Goal: Feedback & Contribution: Contribute content

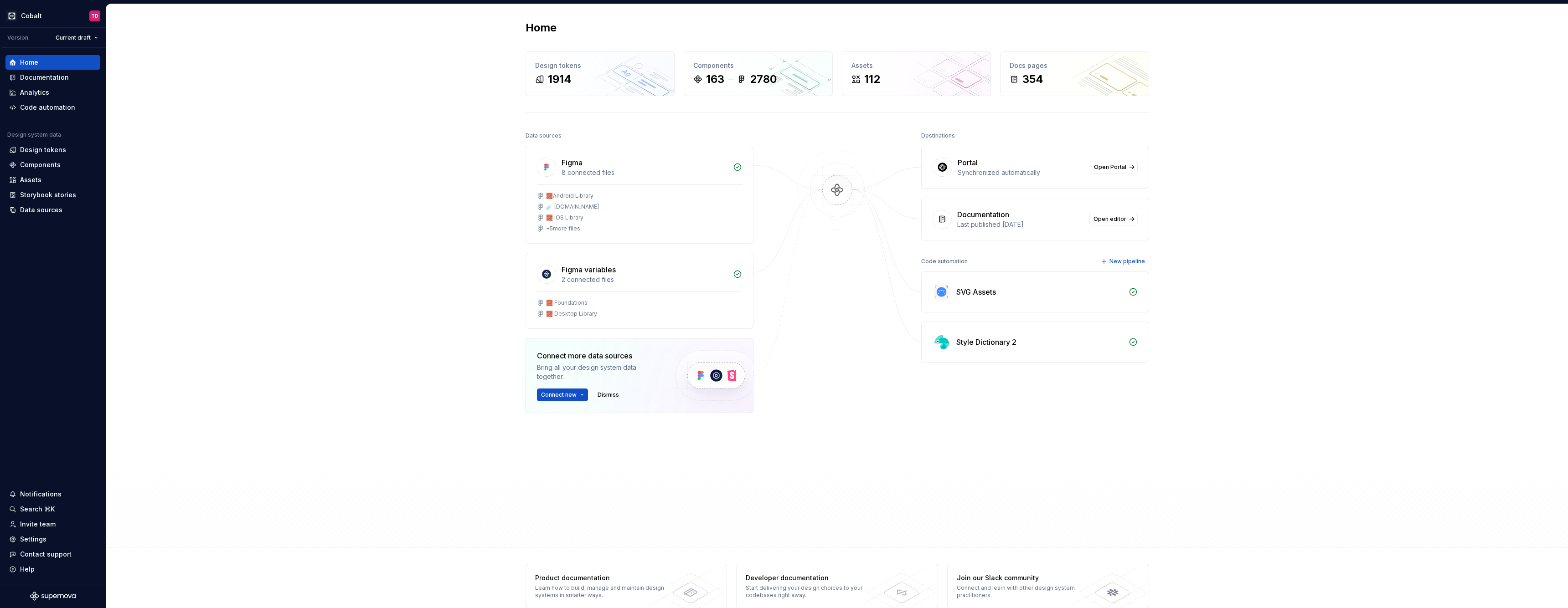
click at [477, 83] on div "Home Design tokens 1914 Components 163 2780 Assets 112 Docs pages 354 Data sour…" at bounding box center [837, 275] width 1462 height 543
click at [41, 209] on div "Data sources" at bounding box center [41, 210] width 43 height 9
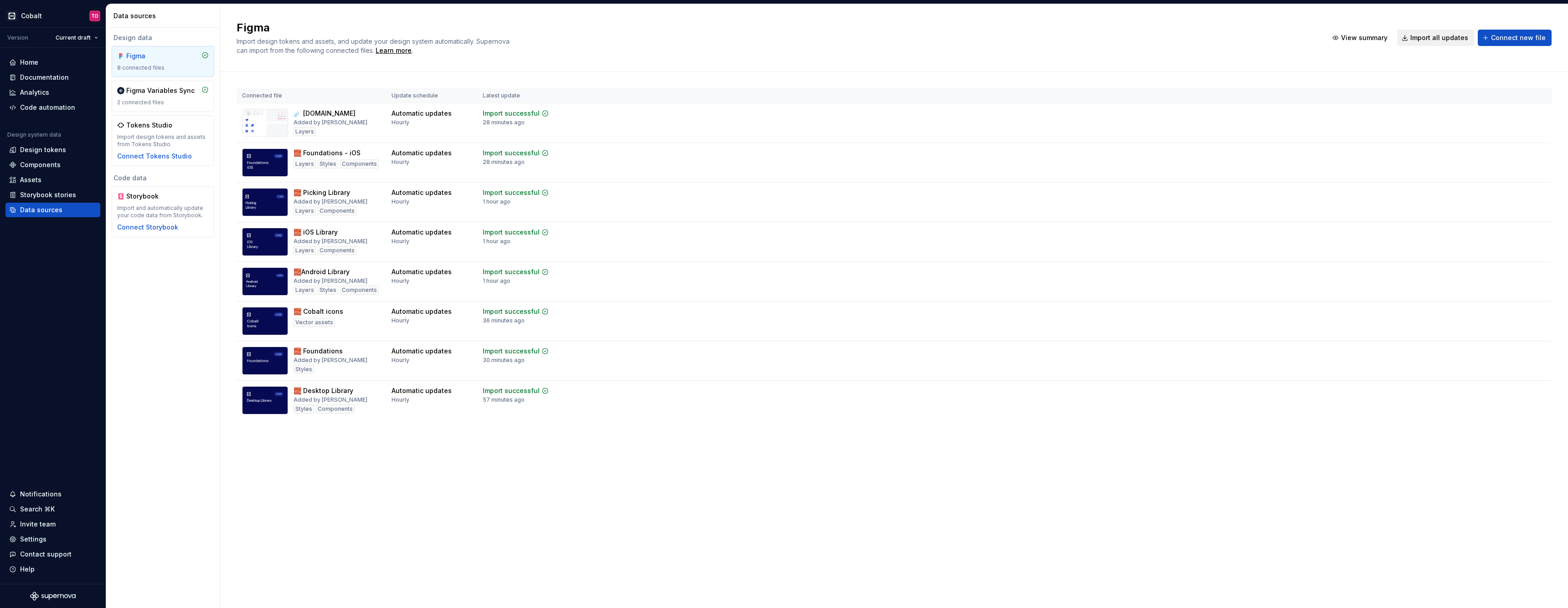
click at [1445, 43] on button "Import all updates" at bounding box center [1435, 37] width 77 height 17
click at [761, 51] on div "Figma Import design tokens and assets, and update your design system automatica…" at bounding box center [776, 38] width 1080 height 35
click at [723, 127] on td "View summary Import updates" at bounding box center [1101, 121] width 900 height 35
click at [1494, 127] on div "Import updates" at bounding box center [1505, 127] width 41 height 7
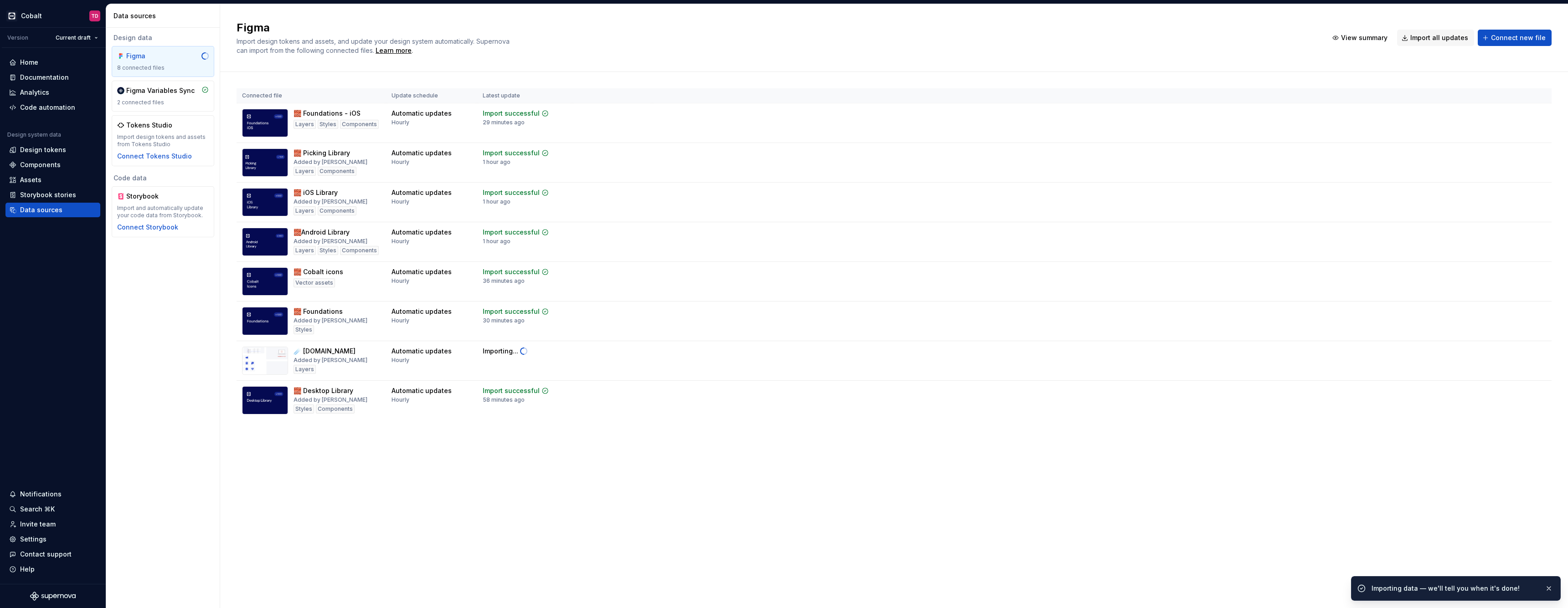
click at [656, 485] on div "Figma Import design tokens and assets, and update your design system automatica…" at bounding box center [894, 306] width 1348 height 604
click at [1494, 406] on div "Import updates" at bounding box center [1505, 405] width 41 height 7
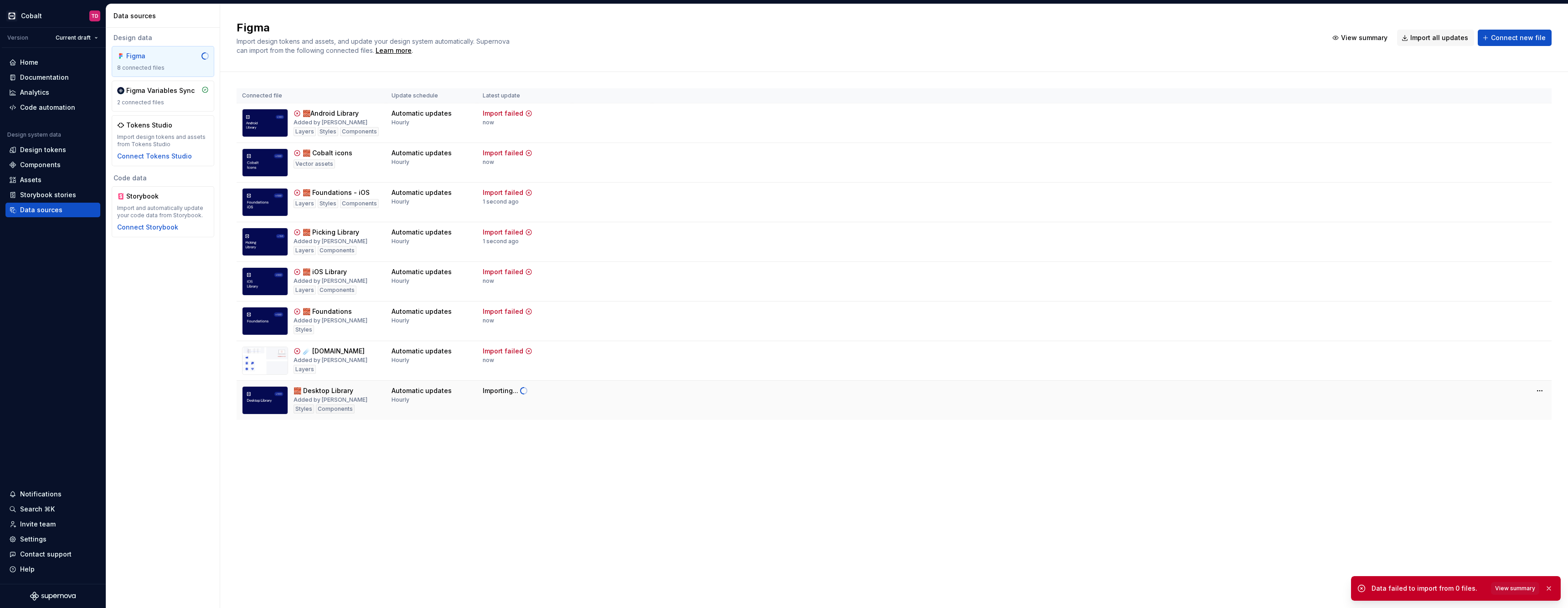
click at [615, 444] on div "Connected file Update schedule Latest update 🧱Android Library Added by Diniz La…" at bounding box center [894, 263] width 1315 height 383
click at [1502, 366] on div "Import updates" at bounding box center [1505, 365] width 41 height 7
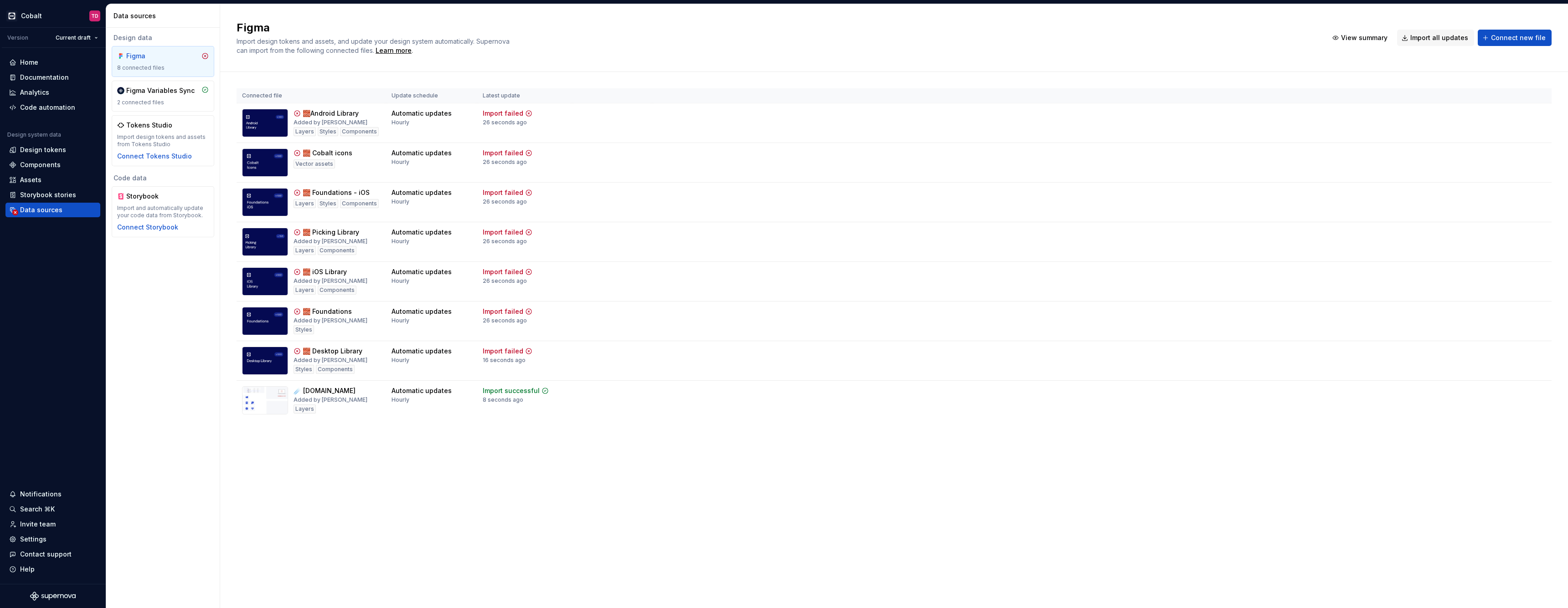
click at [574, 462] on div "Figma Import design tokens and assets, and update your design system automatica…" at bounding box center [894, 306] width 1348 height 604
click at [1498, 366] on div "Import updates" at bounding box center [1505, 365] width 41 height 7
click at [1507, 327] on div "Import updates" at bounding box center [1505, 326] width 41 height 7
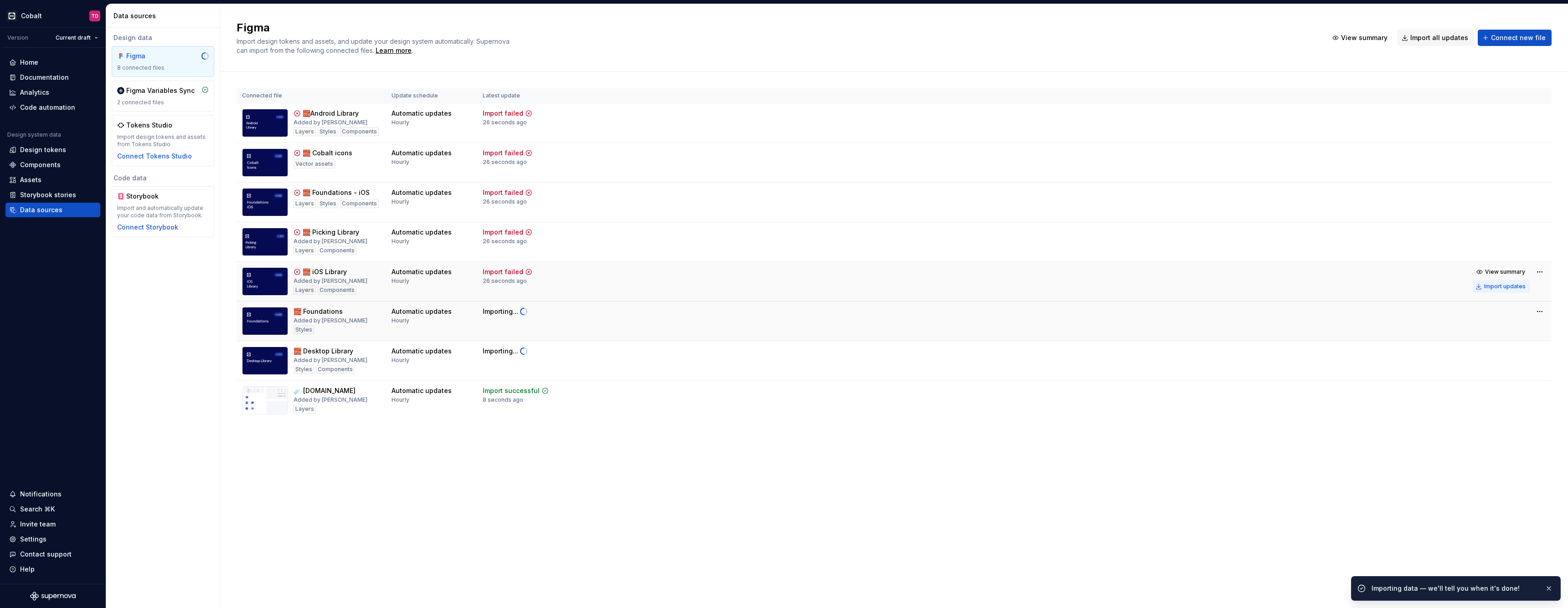
click at [1501, 289] on div "Import updates" at bounding box center [1505, 286] width 41 height 7
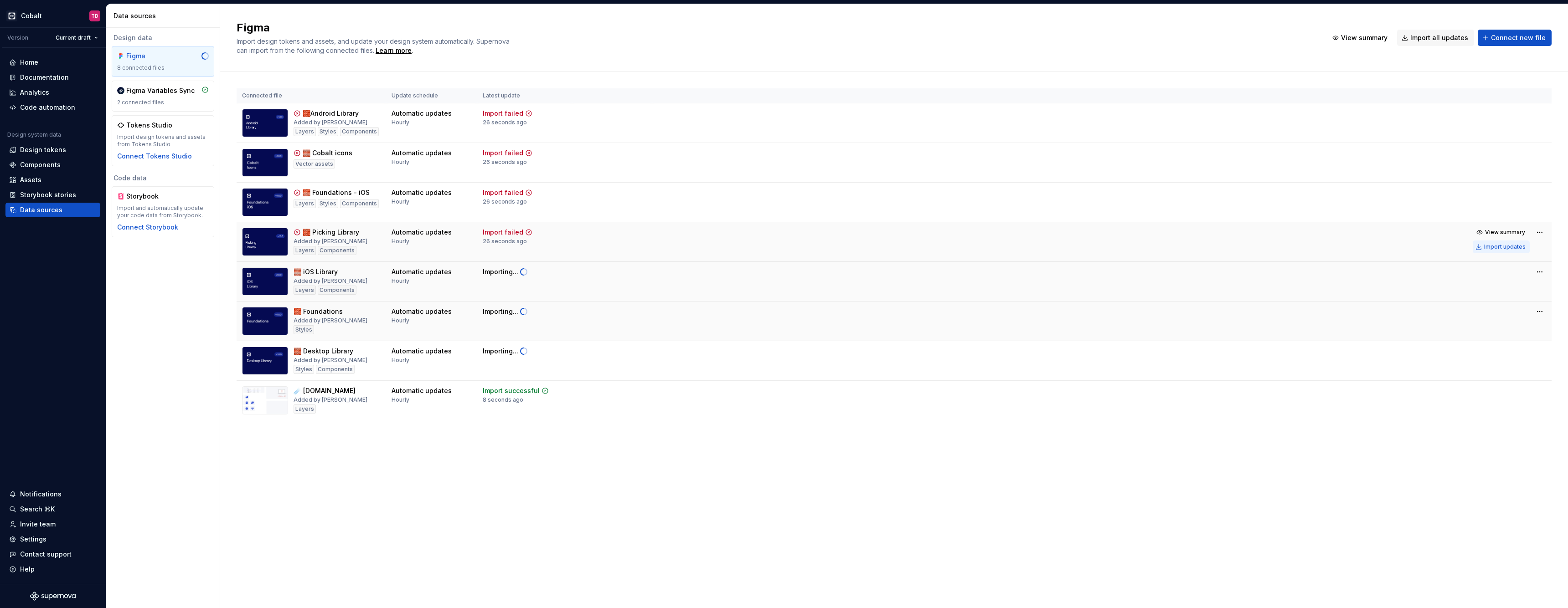
click at [1502, 247] on div "Import updates" at bounding box center [1505, 247] width 41 height 7
click at [1504, 206] on div "Import updates" at bounding box center [1505, 207] width 41 height 7
drag, startPoint x: 1492, startPoint y: 172, endPoint x: 1491, endPoint y: 167, distance: 5.1
click at [1492, 172] on button "Import updates" at bounding box center [1502, 168] width 57 height 13
click at [1496, 129] on div "Import updates" at bounding box center [1505, 127] width 41 height 7
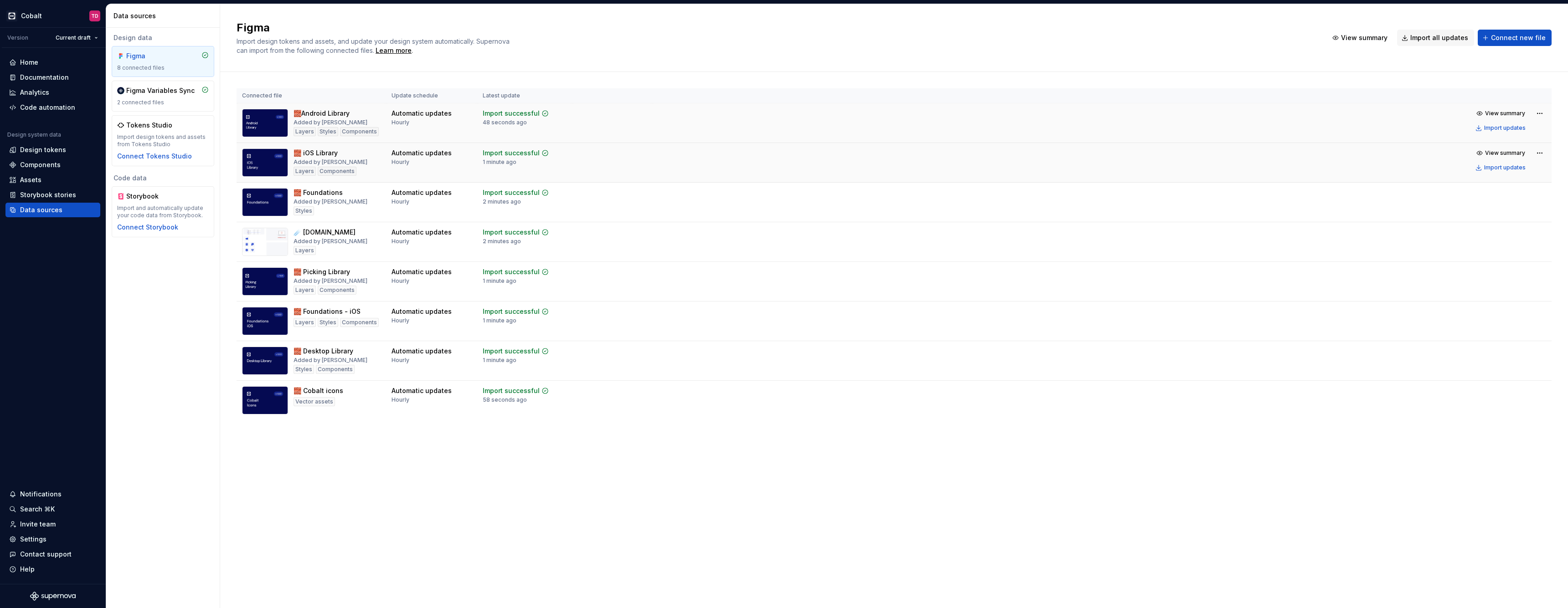
click at [499, 515] on div "Figma Import design tokens and assets, and update your design system automatica…" at bounding box center [894, 306] width 1348 height 604
click at [160, 318] on div "Design data Figma 8 connected files Figma Variables Sync 2 connected files Toke…" at bounding box center [162, 318] width 113 height 580
click at [42, 66] on div "Home" at bounding box center [53, 62] width 88 height 9
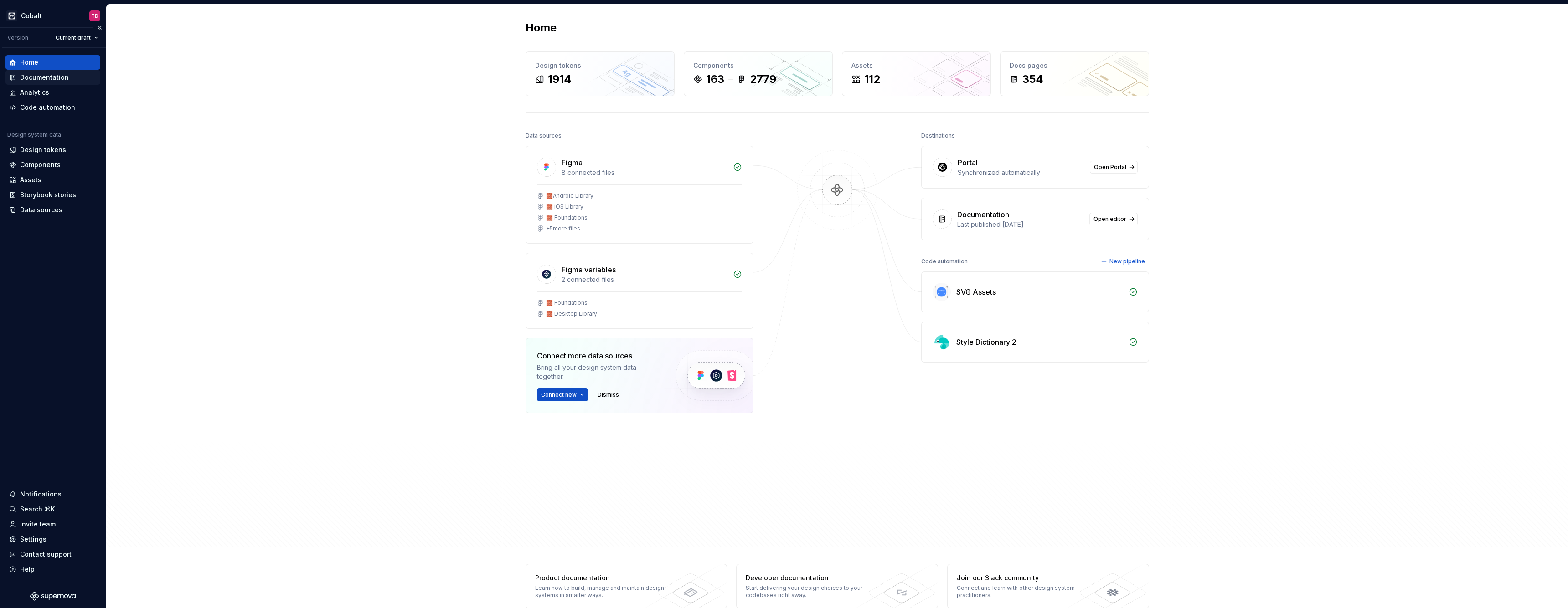
click at [52, 77] on div "Documentation" at bounding box center [44, 77] width 49 height 9
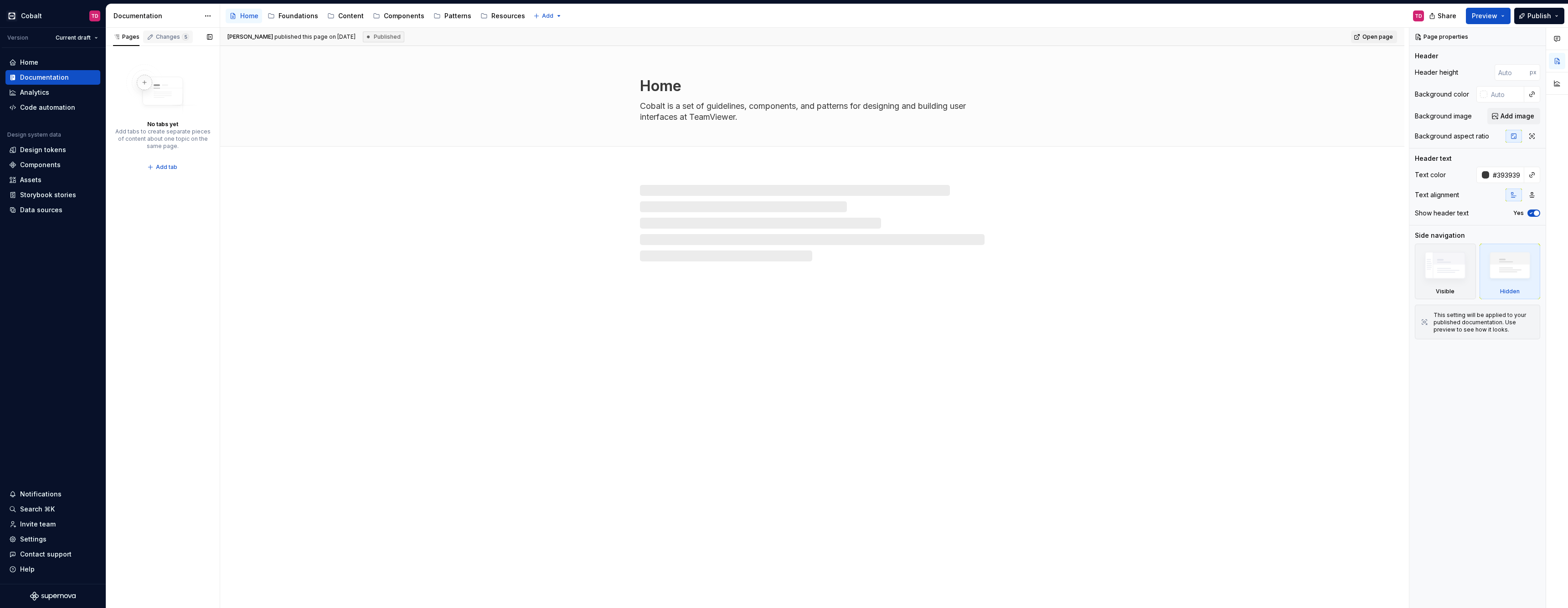
click at [174, 38] on div "Changes 5" at bounding box center [172, 36] width 33 height 7
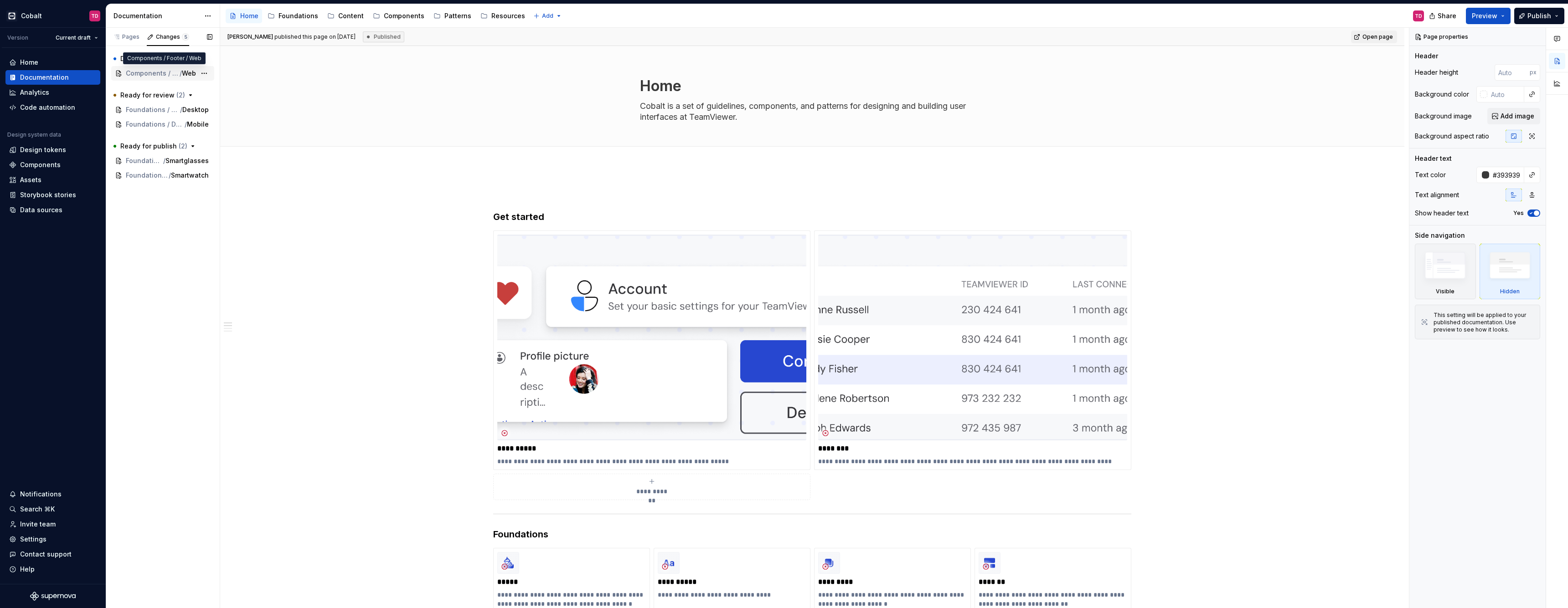
click at [155, 72] on span "Components / Footer" at bounding box center [153, 74] width 54 height 9
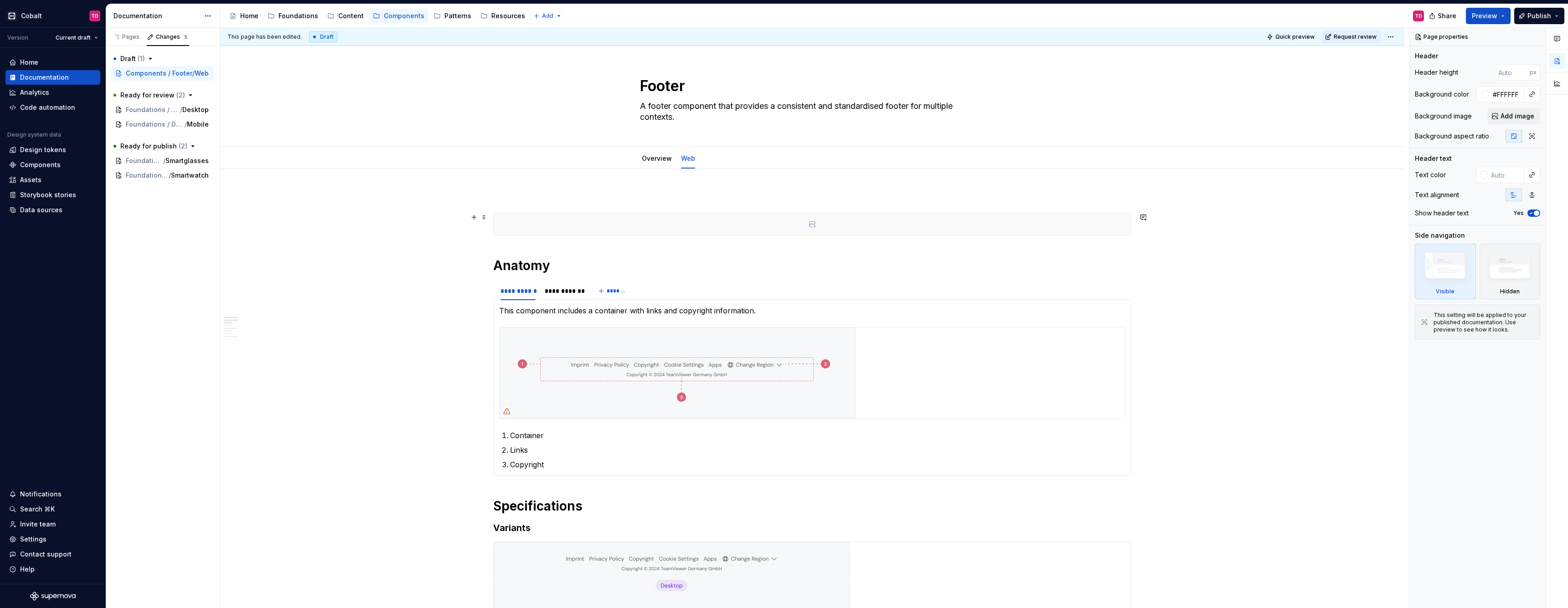
click at [817, 229] on div at bounding box center [812, 225] width 637 height 22
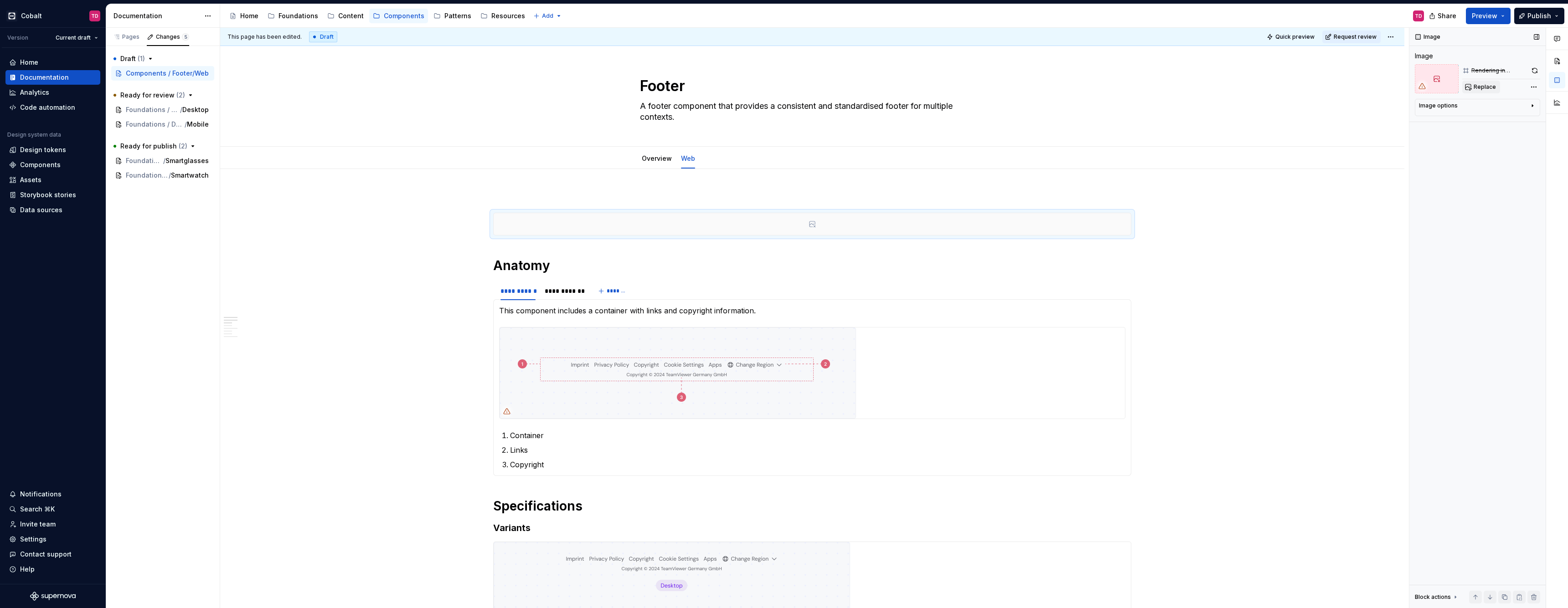
click at [1481, 90] on span "Replace" at bounding box center [1485, 86] width 22 height 7
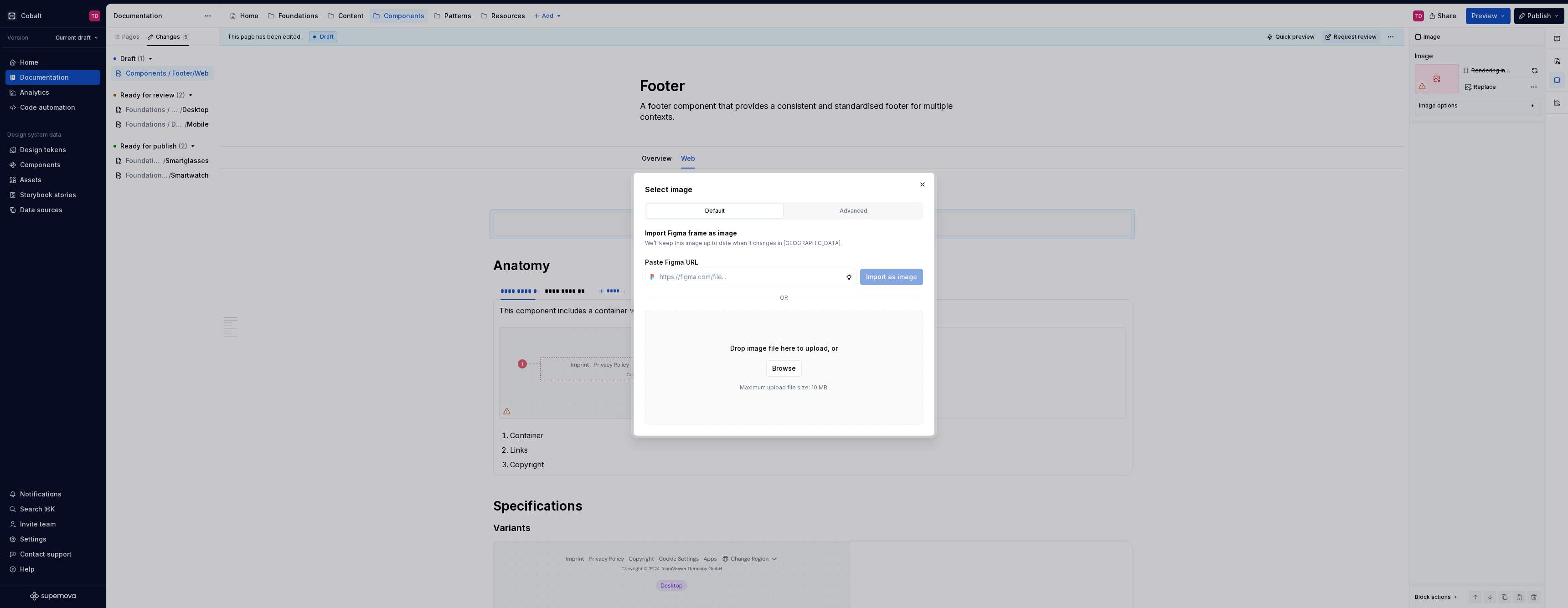
click at [929, 181] on div "Select image Default Advanced Import Figma frame as image We’ll keep this image…" at bounding box center [784, 304] width 301 height 263
click at [923, 183] on button "button" at bounding box center [922, 184] width 13 height 13
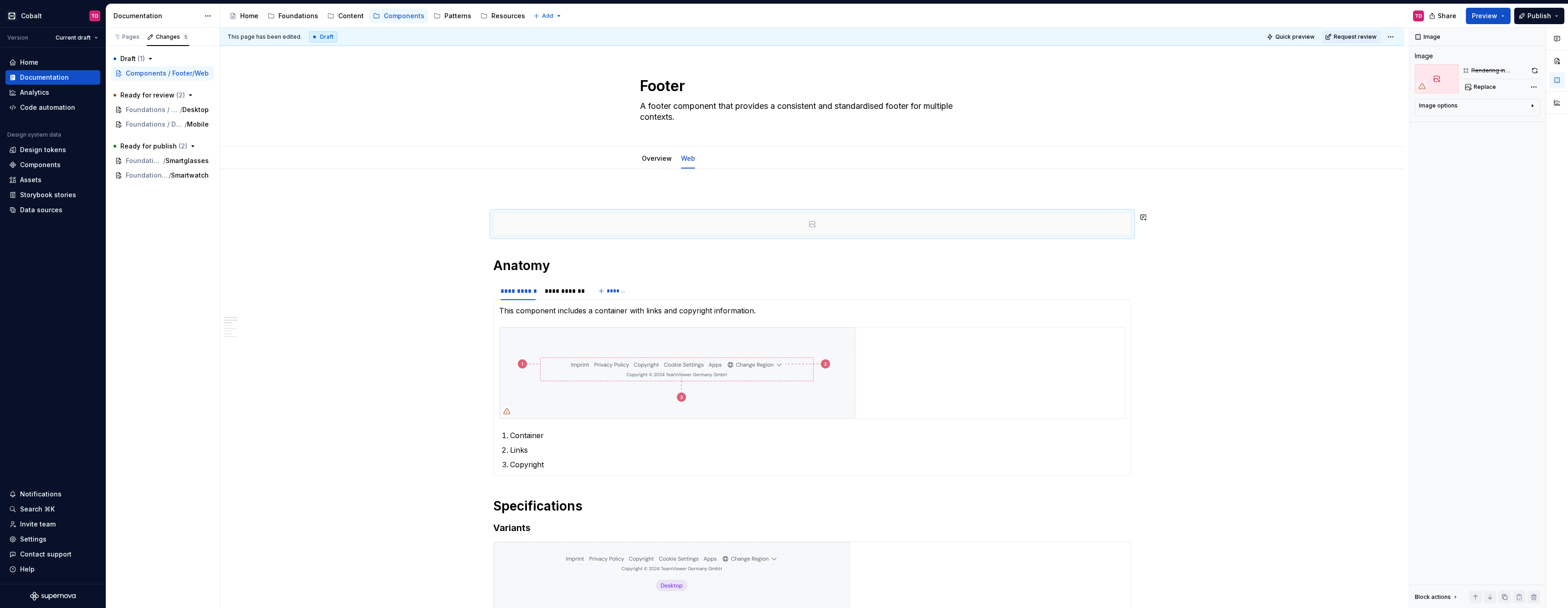
click at [1331, 244] on div "**********" at bounding box center [814, 318] width 1189 height 581
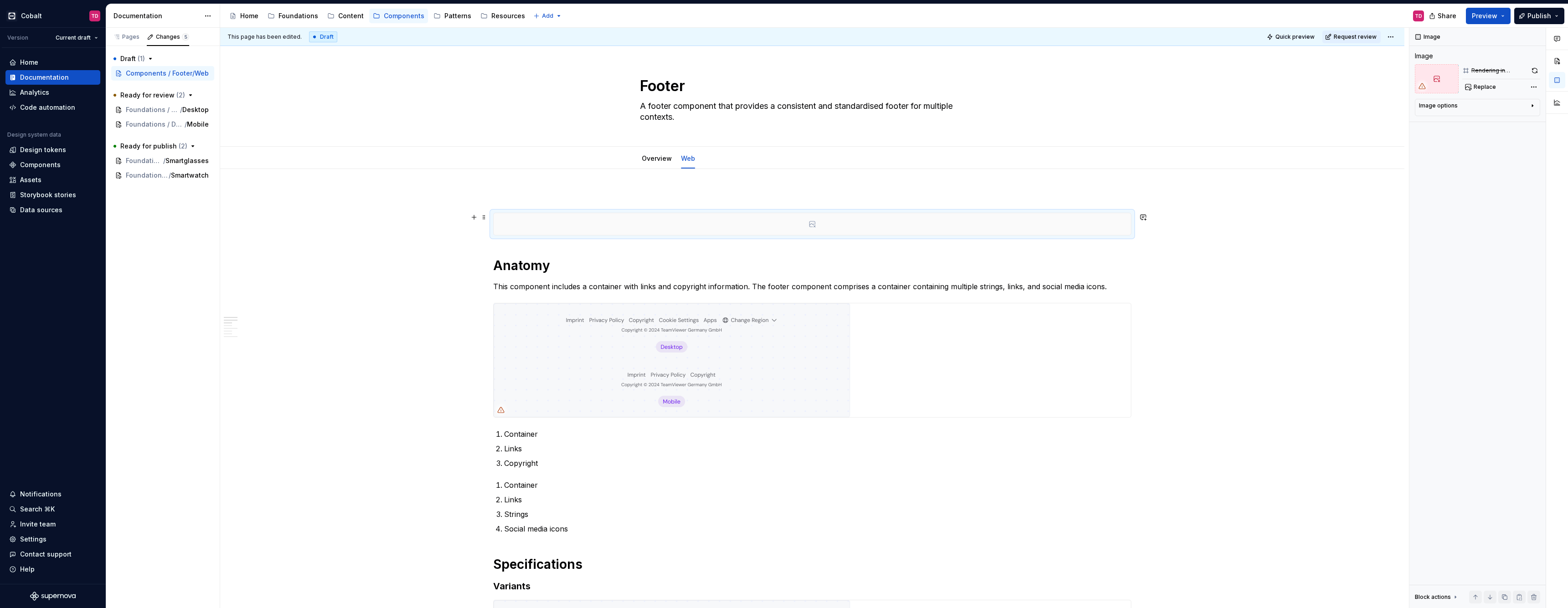
click at [692, 225] on div at bounding box center [812, 225] width 637 height 22
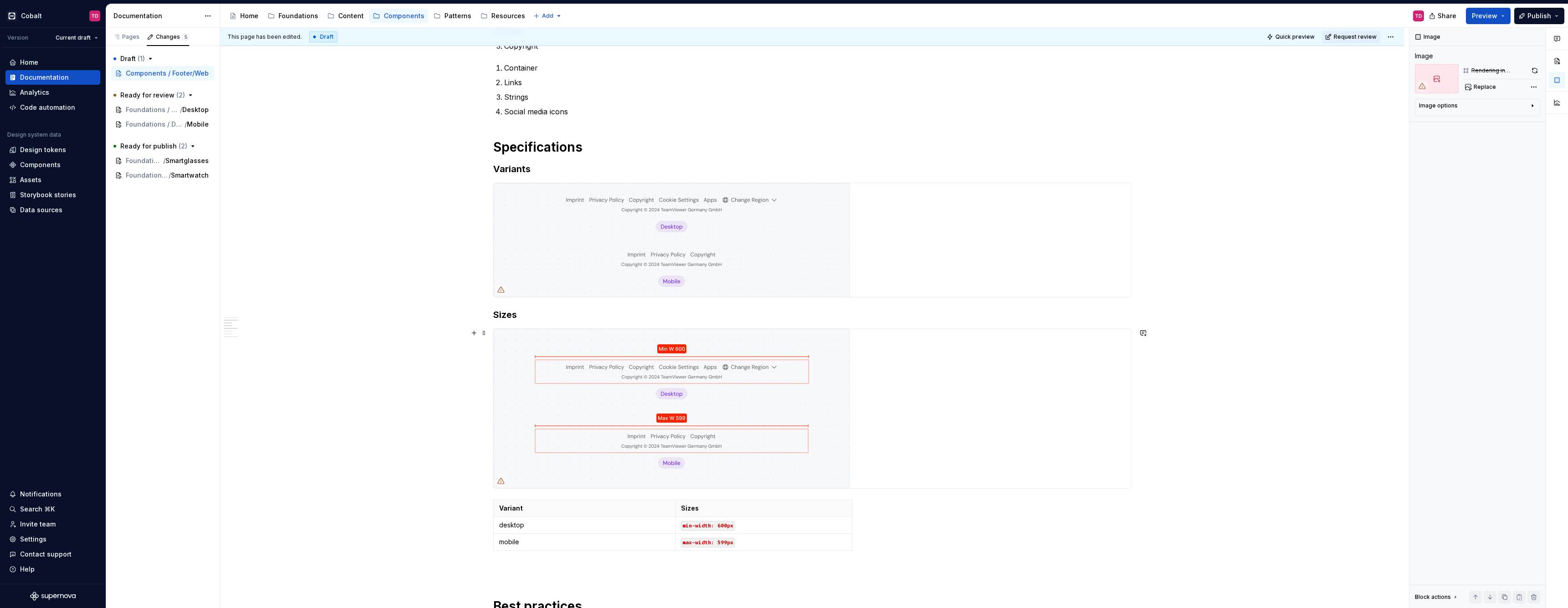
scroll to position [353, 0]
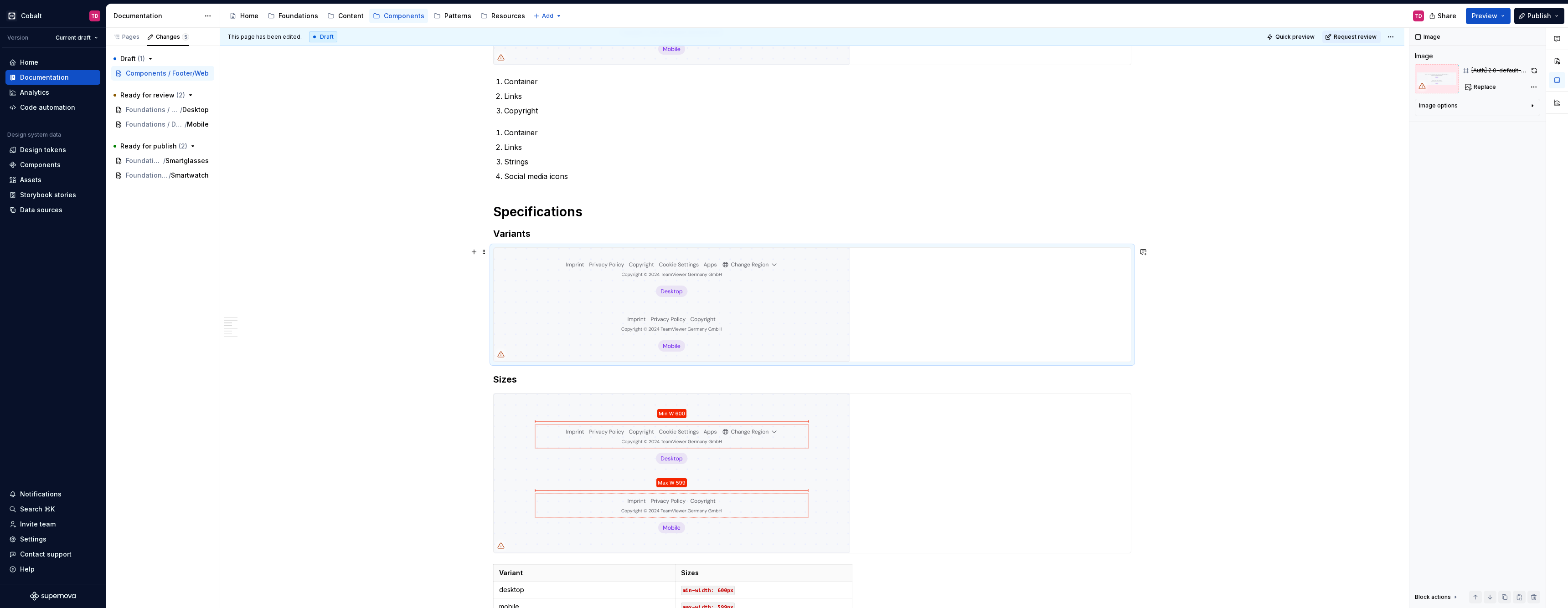
click at [687, 330] on img at bounding box center [672, 304] width 357 height 114
click at [1485, 89] on span "Replace" at bounding box center [1485, 86] width 22 height 7
click at [1532, 69] on button "button" at bounding box center [1534, 70] width 12 height 13
click at [181, 259] on div "Pages Changes 5 Add Accessibility guide for tree Page tree. Navigate the tree w…" at bounding box center [163, 318] width 114 height 581
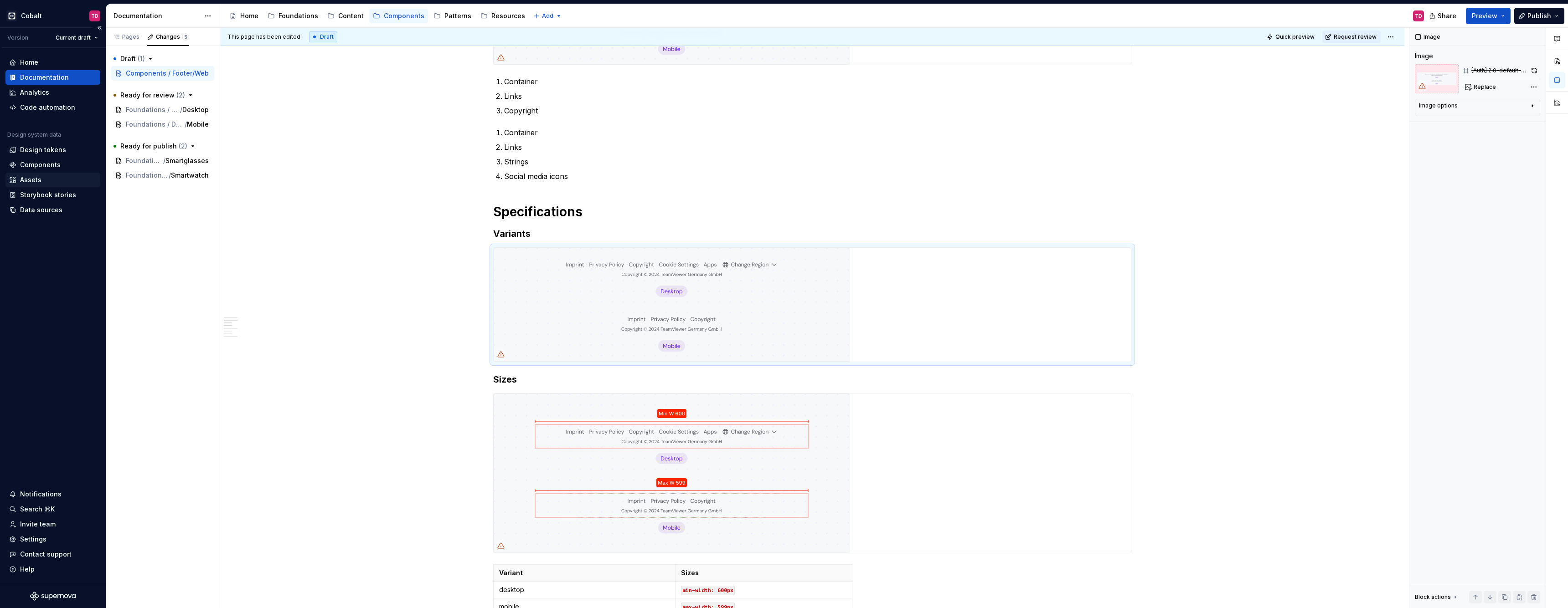
click at [43, 181] on div "Assets" at bounding box center [53, 180] width 88 height 9
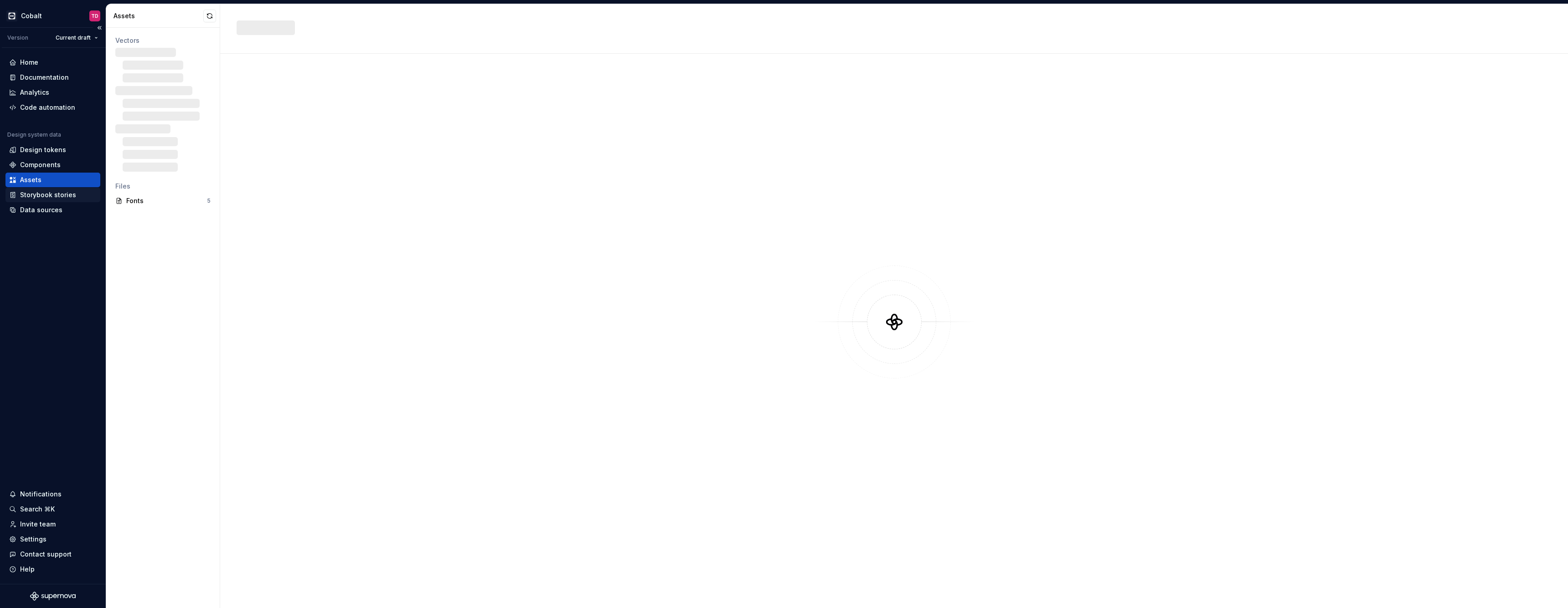
click at [49, 196] on div "Storybook stories" at bounding box center [47, 195] width 56 height 9
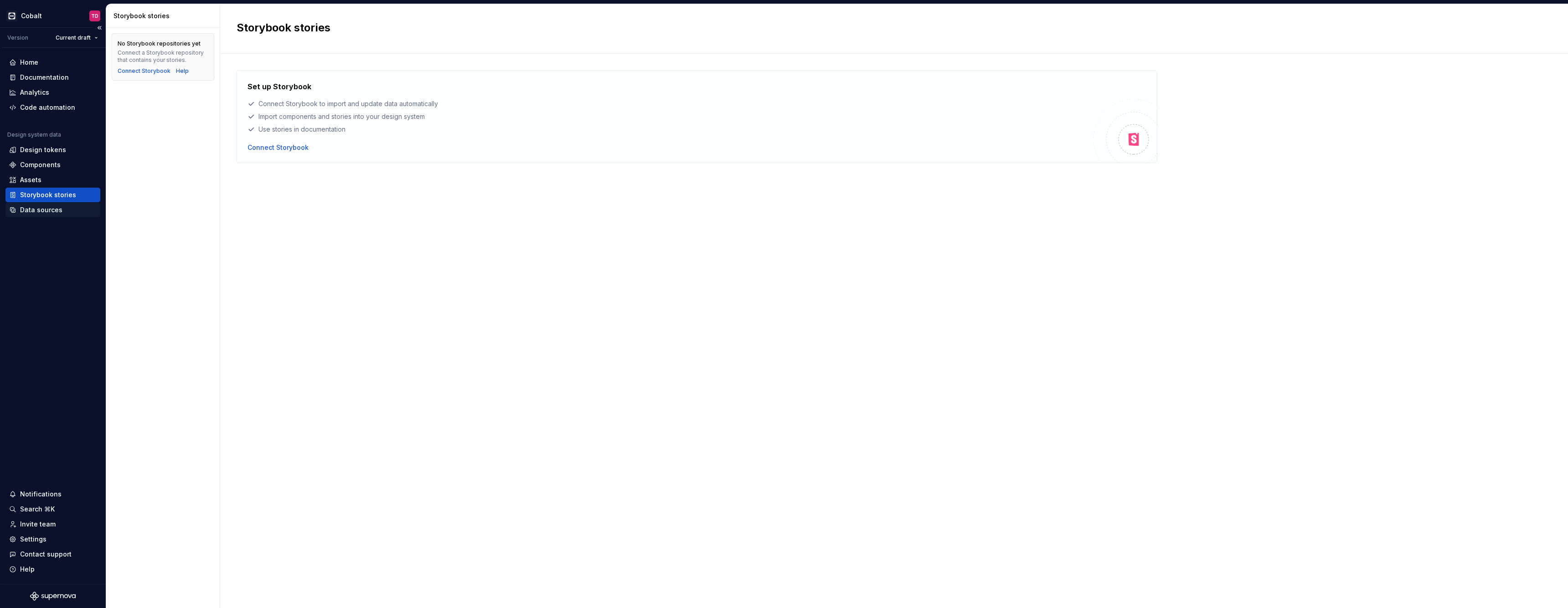
click at [49, 210] on div "Data sources" at bounding box center [41, 210] width 43 height 9
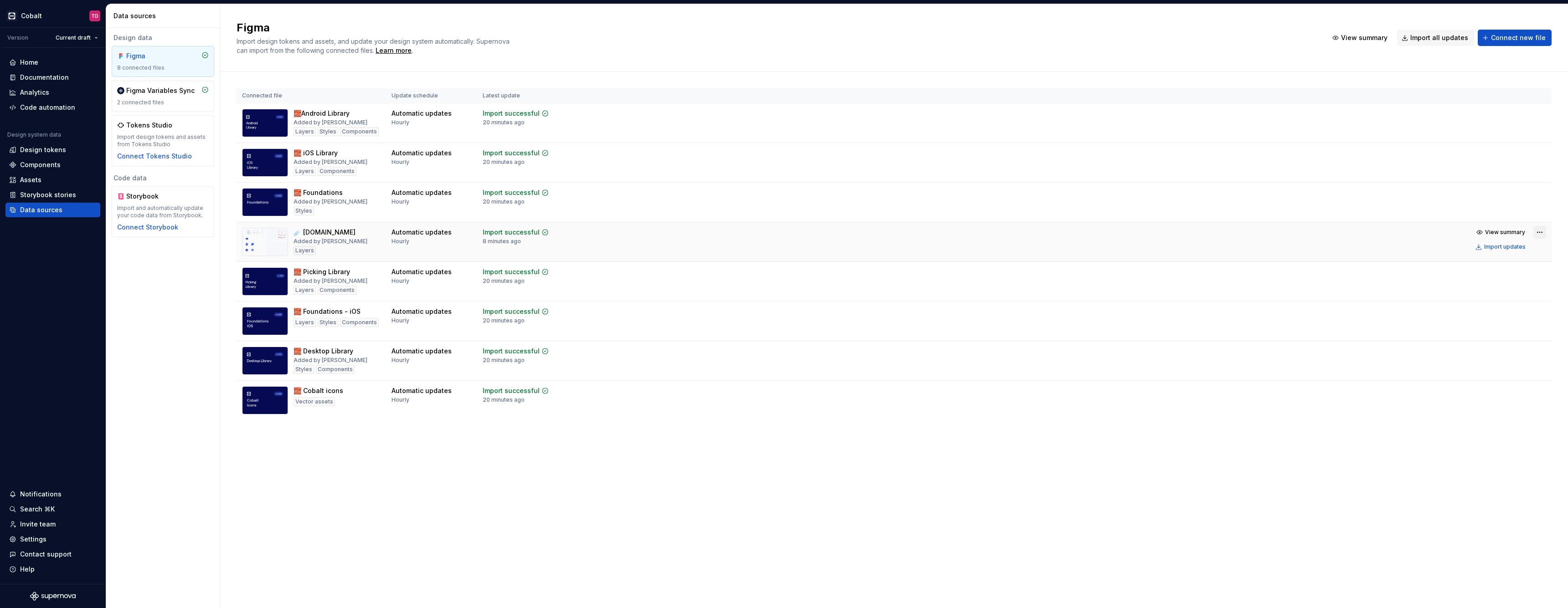
click at [1537, 235] on html "Cobalt TD Version Current draft Home Documentation Analytics Code automation De…" at bounding box center [784, 304] width 1568 height 608
click at [1513, 246] on div "Edit import scope" at bounding box center [1511, 251] width 104 height 9
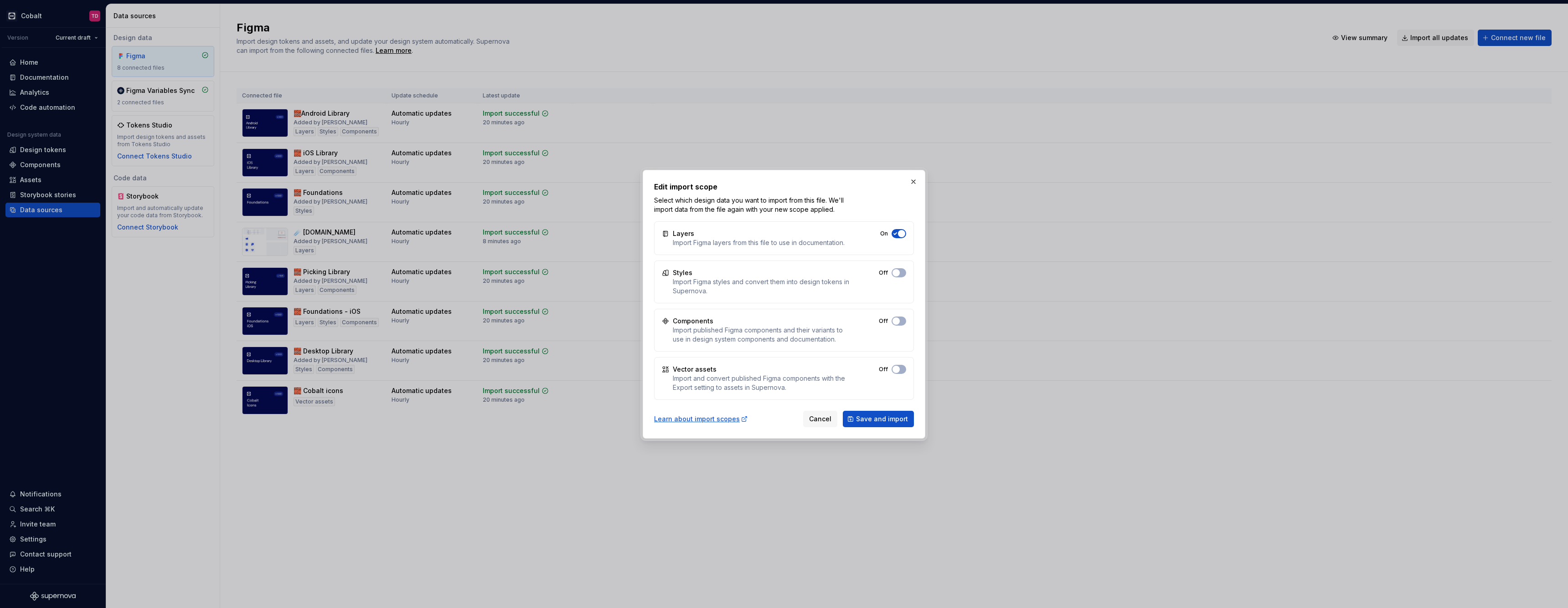
click at [903, 233] on span "button" at bounding box center [901, 233] width 7 height 7
click at [902, 236] on button "Off" at bounding box center [899, 234] width 14 height 9
click at [881, 419] on span "Save and import" at bounding box center [882, 419] width 52 height 9
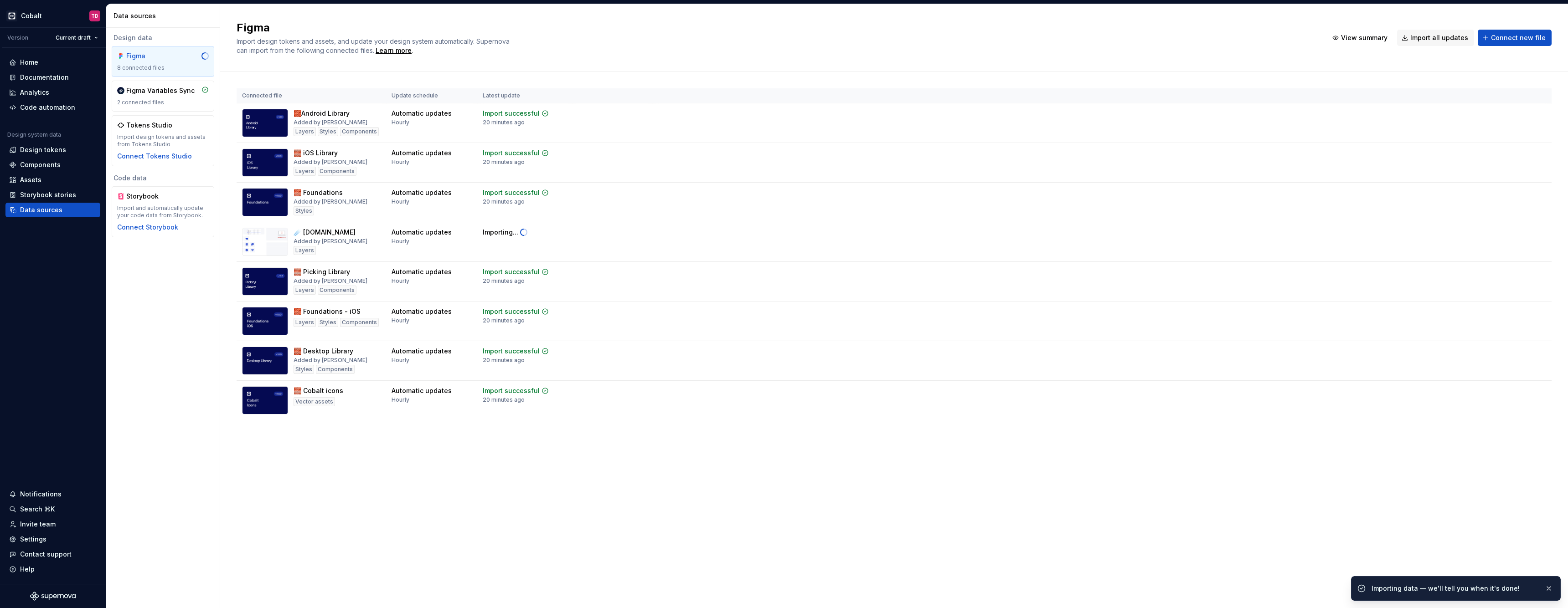
click at [593, 477] on div "Figma Import design tokens and assets, and update your design system automatica…" at bounding box center [894, 306] width 1348 height 604
click at [41, 541] on div "Settings" at bounding box center [32, 539] width 26 height 9
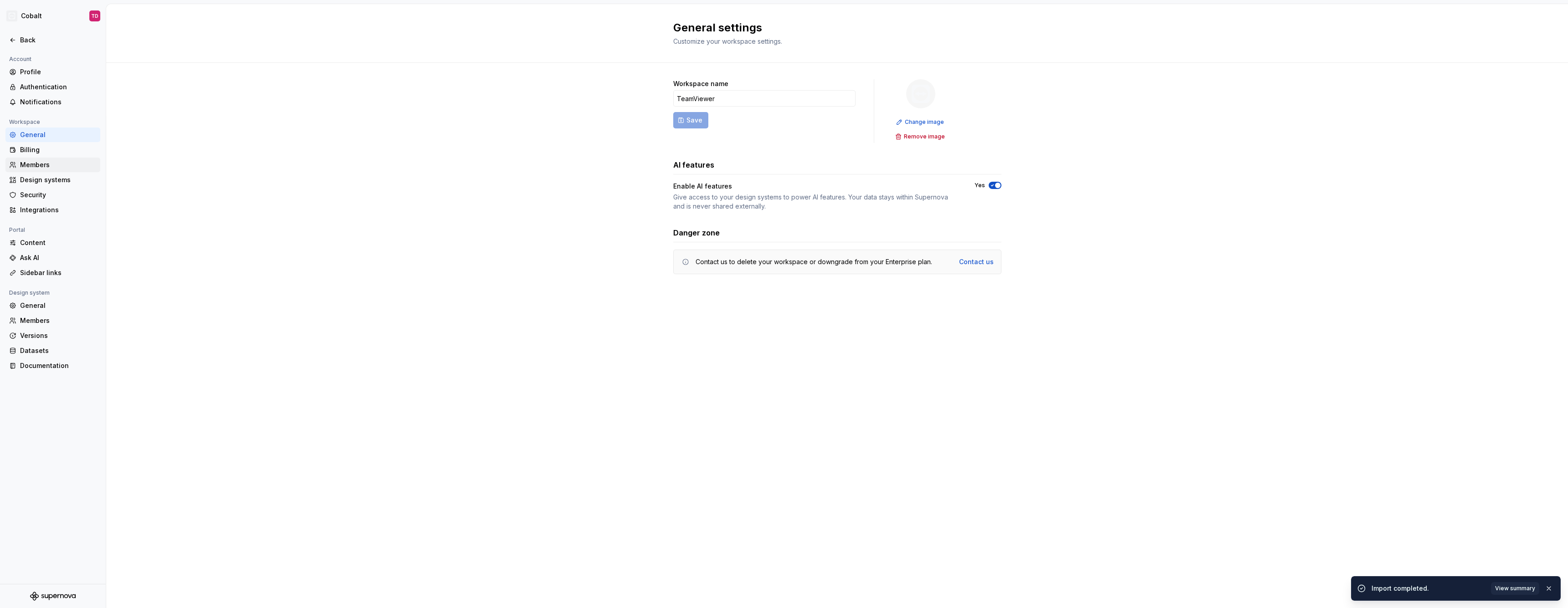
click at [37, 170] on div "Members" at bounding box center [53, 164] width 95 height 14
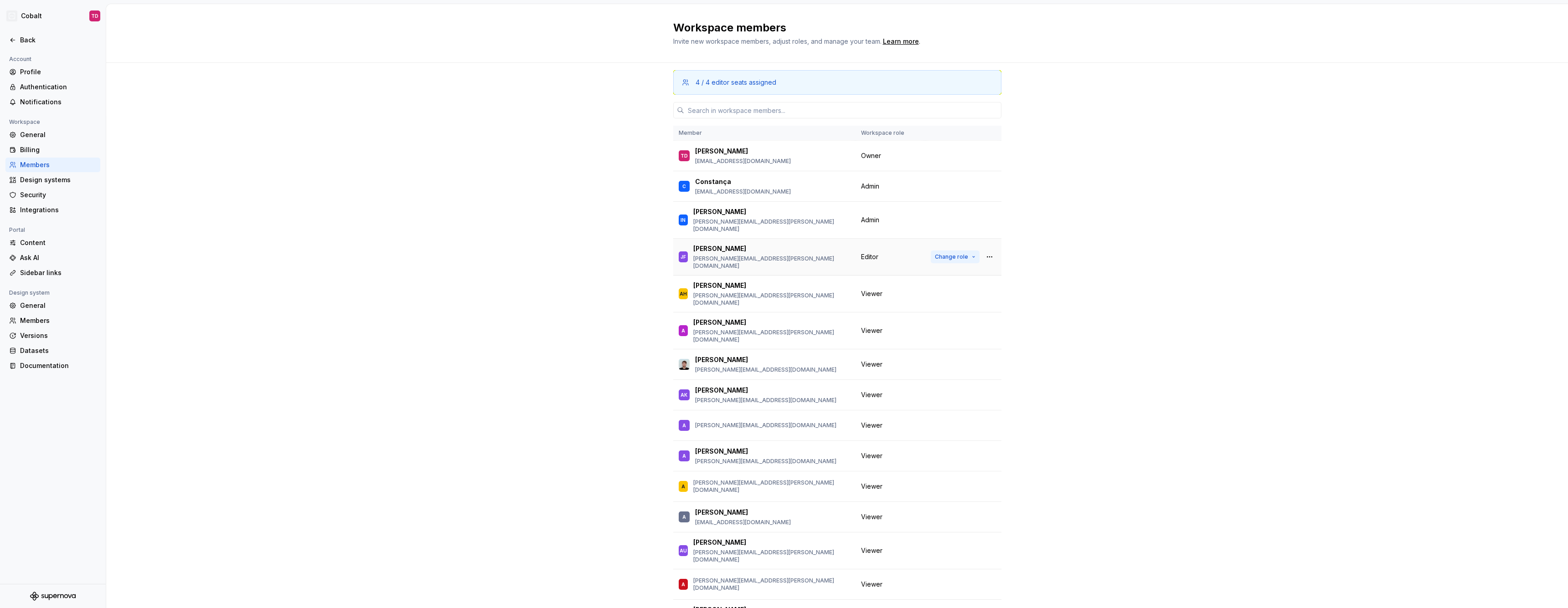
click at [945, 253] on span "Change role" at bounding box center [952, 256] width 33 height 7
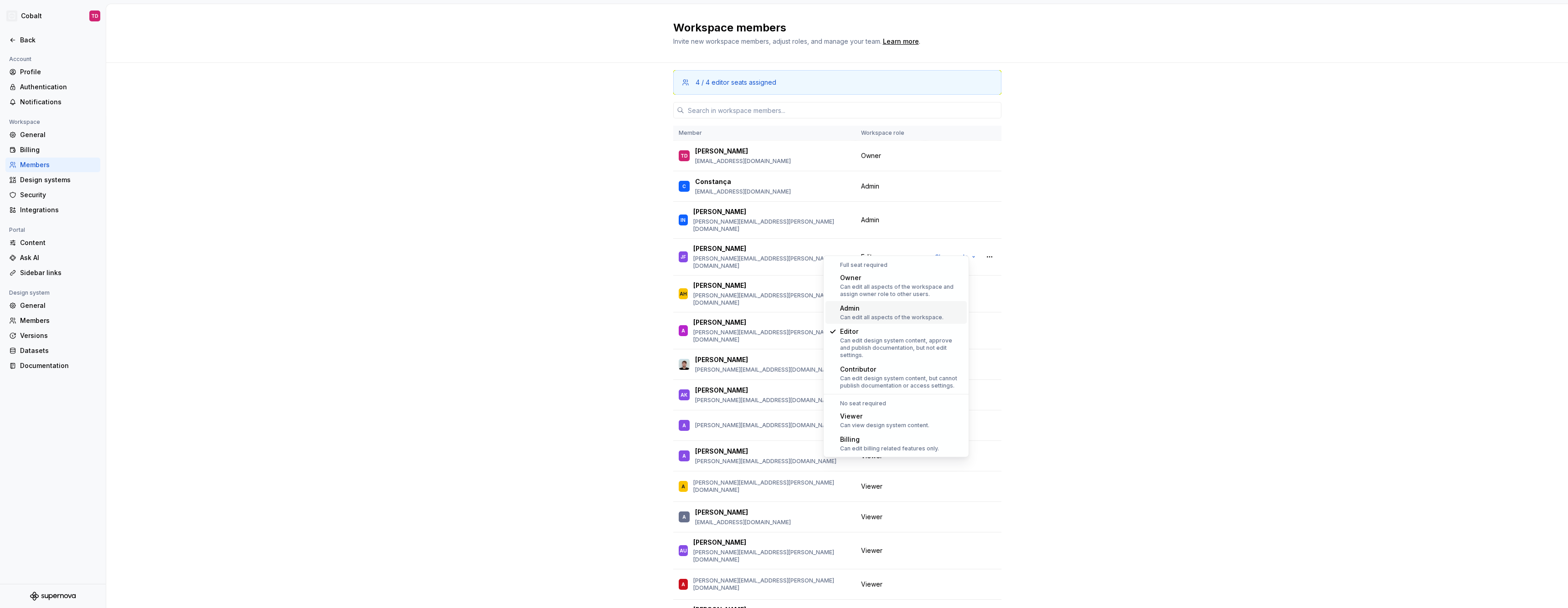
click at [876, 312] on div "Admin" at bounding box center [892, 308] width 104 height 9
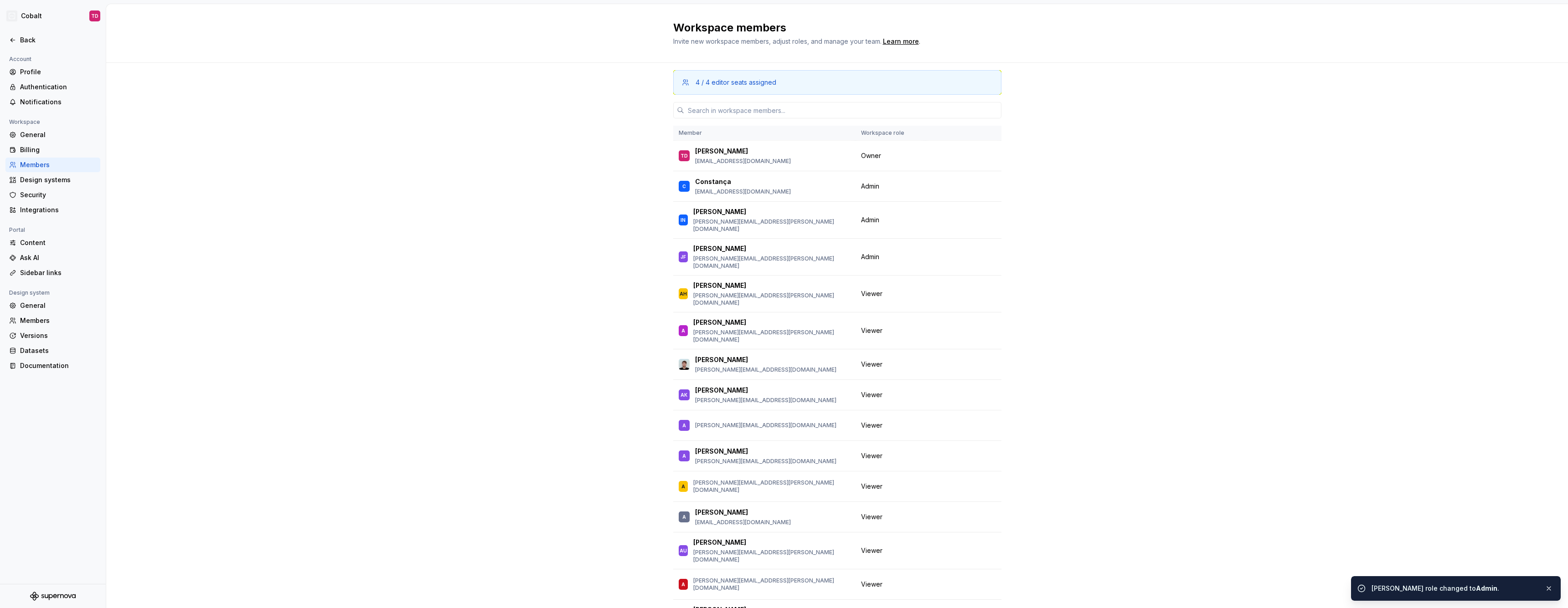
click at [516, 256] on div "4 / 4 editor seats assigned Member Workspace role TD [PERSON_NAME] [PERSON_NAME…" at bounding box center [837, 365] width 1462 height 604
click at [1545, 590] on button "button" at bounding box center [1548, 588] width 12 height 13
click at [1246, 414] on div "4 / 4 editor seats assigned Member Workspace role TD [PERSON_NAME] [PERSON_NAME…" at bounding box center [837, 365] width 1462 height 604
click at [331, 273] on div "4 / 4 editor seats assigned Member Workspace role TD [PERSON_NAME] [PERSON_NAME…" at bounding box center [837, 365] width 1462 height 604
click at [27, 41] on div "Back" at bounding box center [58, 40] width 77 height 9
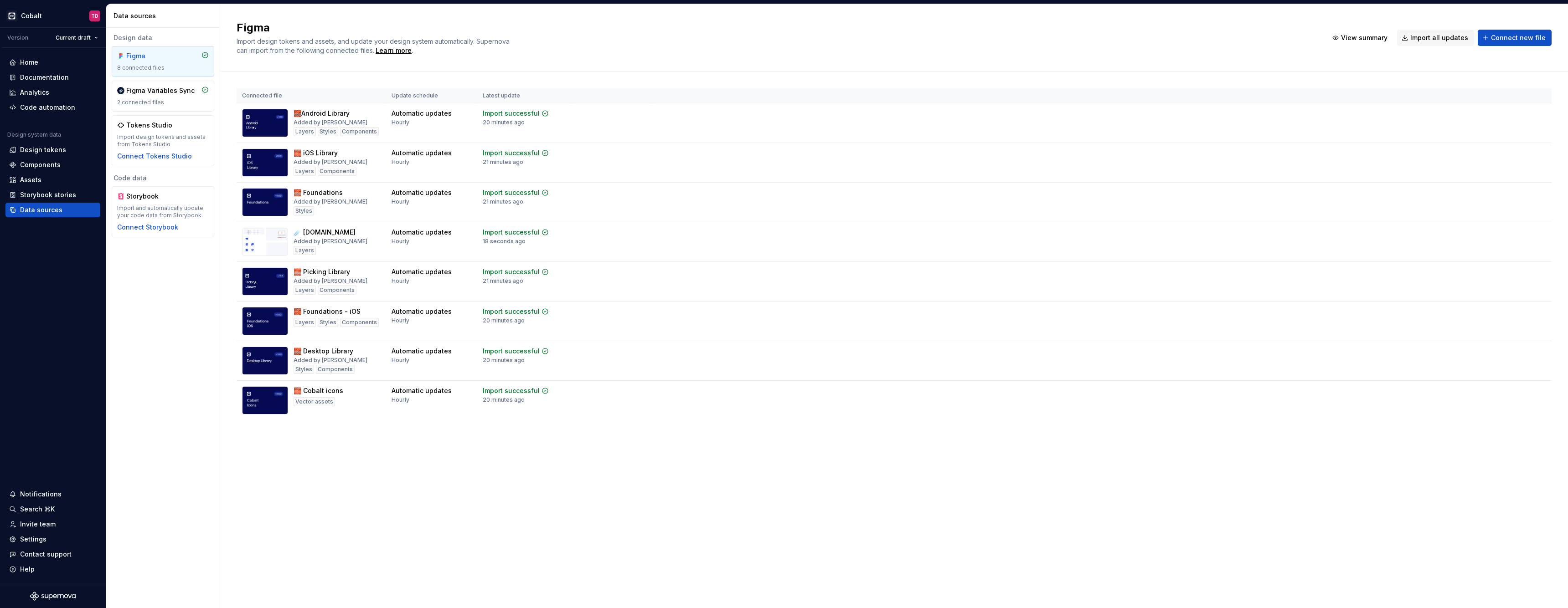
click at [197, 315] on div "Design data Figma 8 connected files Figma Variables Sync 2 connected files Toke…" at bounding box center [162, 318] width 113 height 580
click at [35, 81] on div "Documentation" at bounding box center [44, 77] width 49 height 9
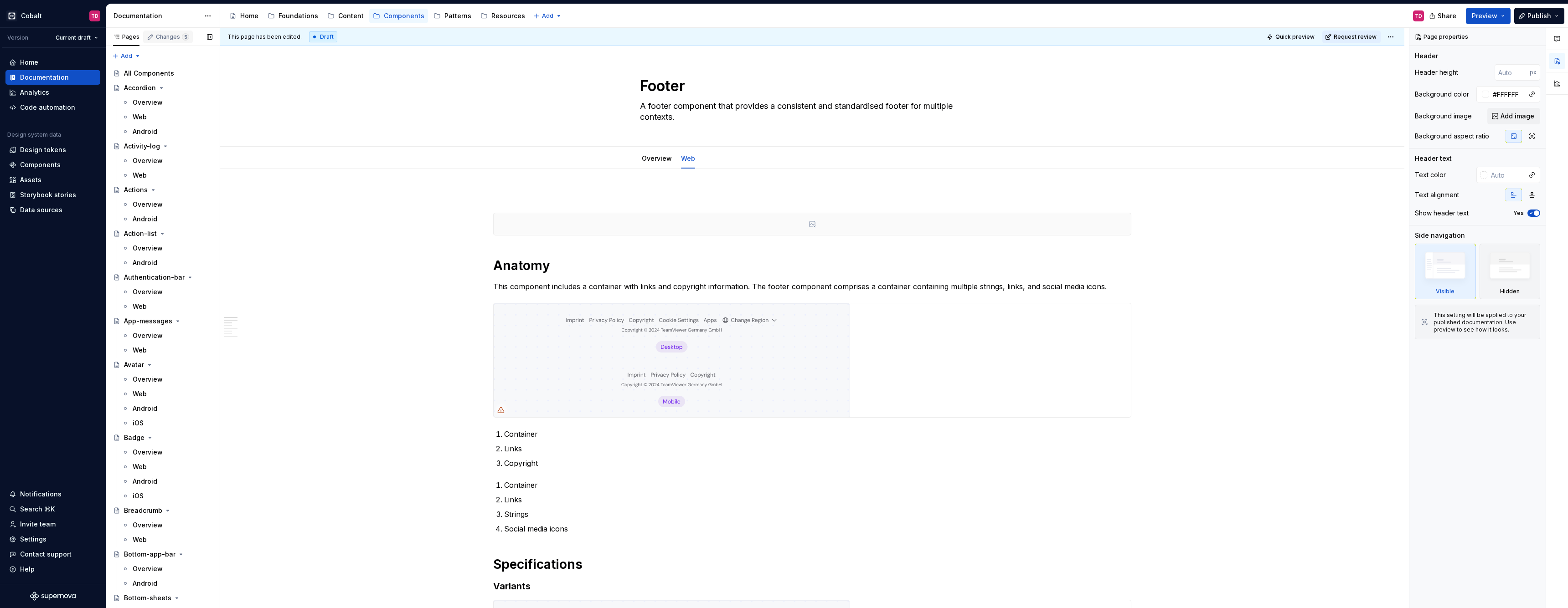
click at [168, 40] on div "Changes 5" at bounding box center [168, 37] width 50 height 13
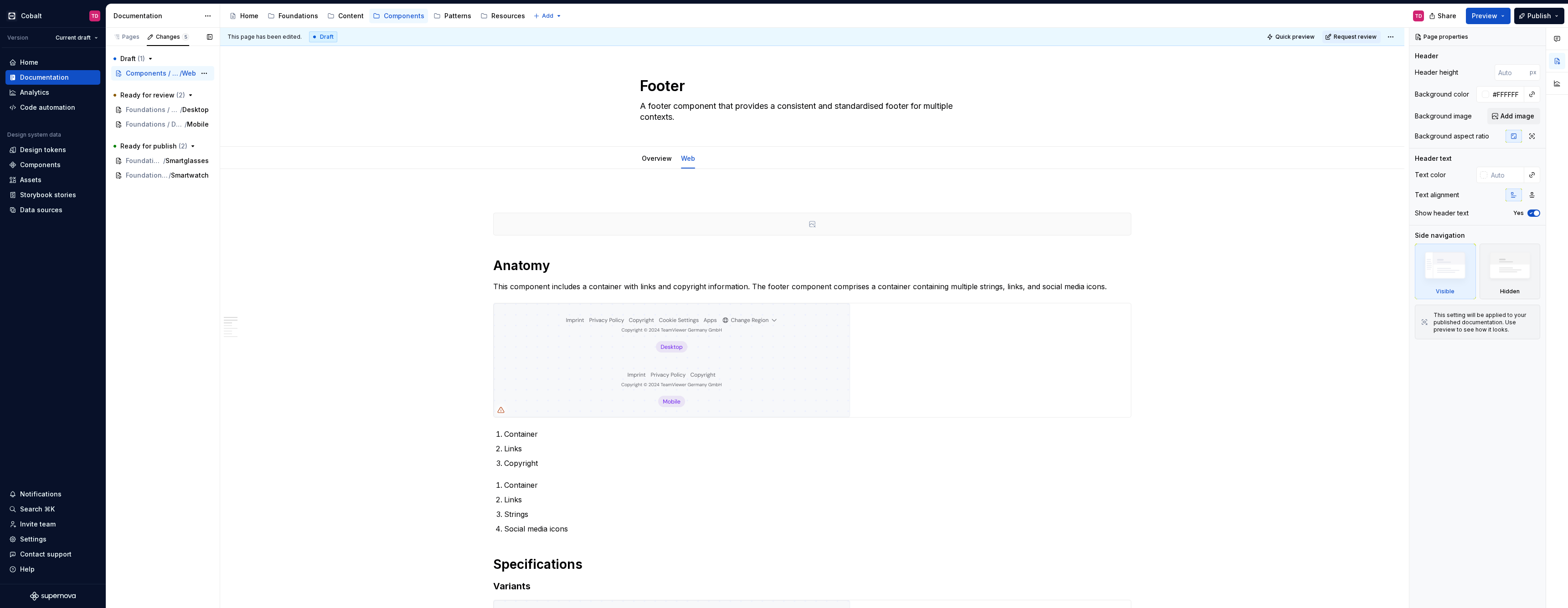
click at [165, 73] on span "Components / Footer" at bounding box center [153, 74] width 54 height 9
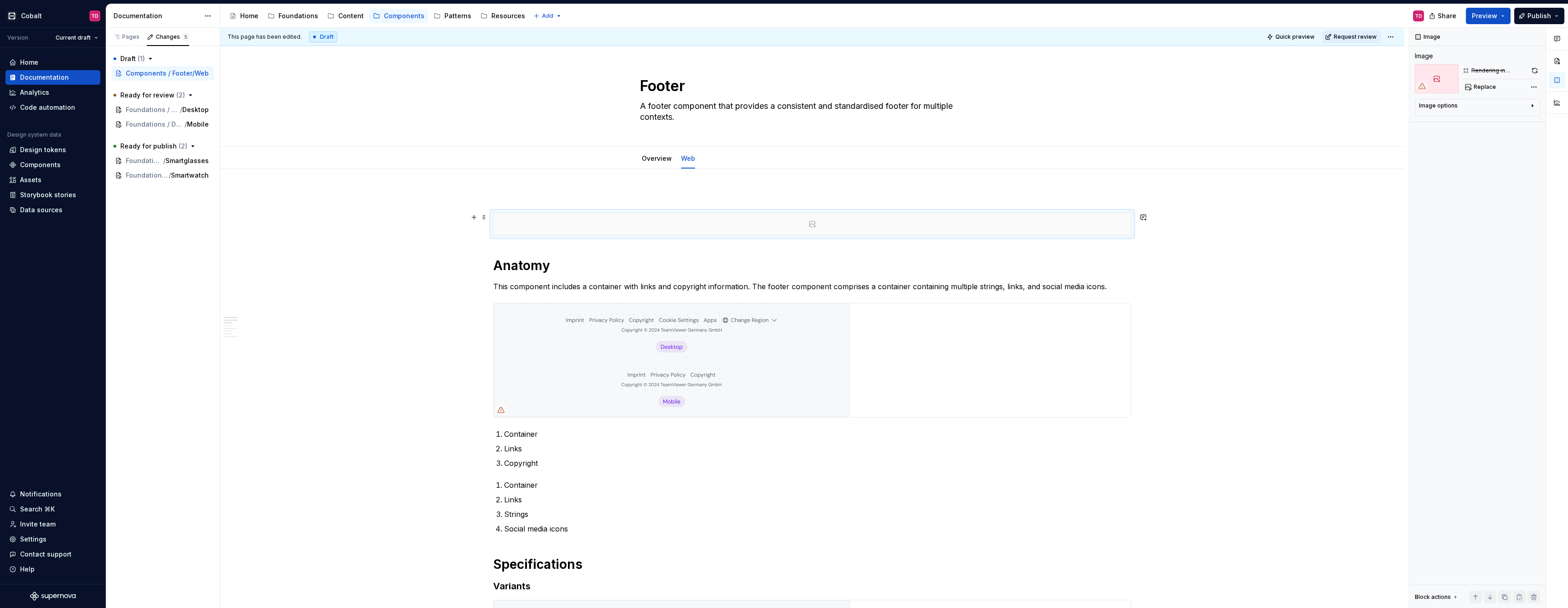
click at [839, 217] on div at bounding box center [812, 225] width 637 height 22
click at [1489, 88] on span "Replace" at bounding box center [1485, 86] width 22 height 7
type textarea "*"
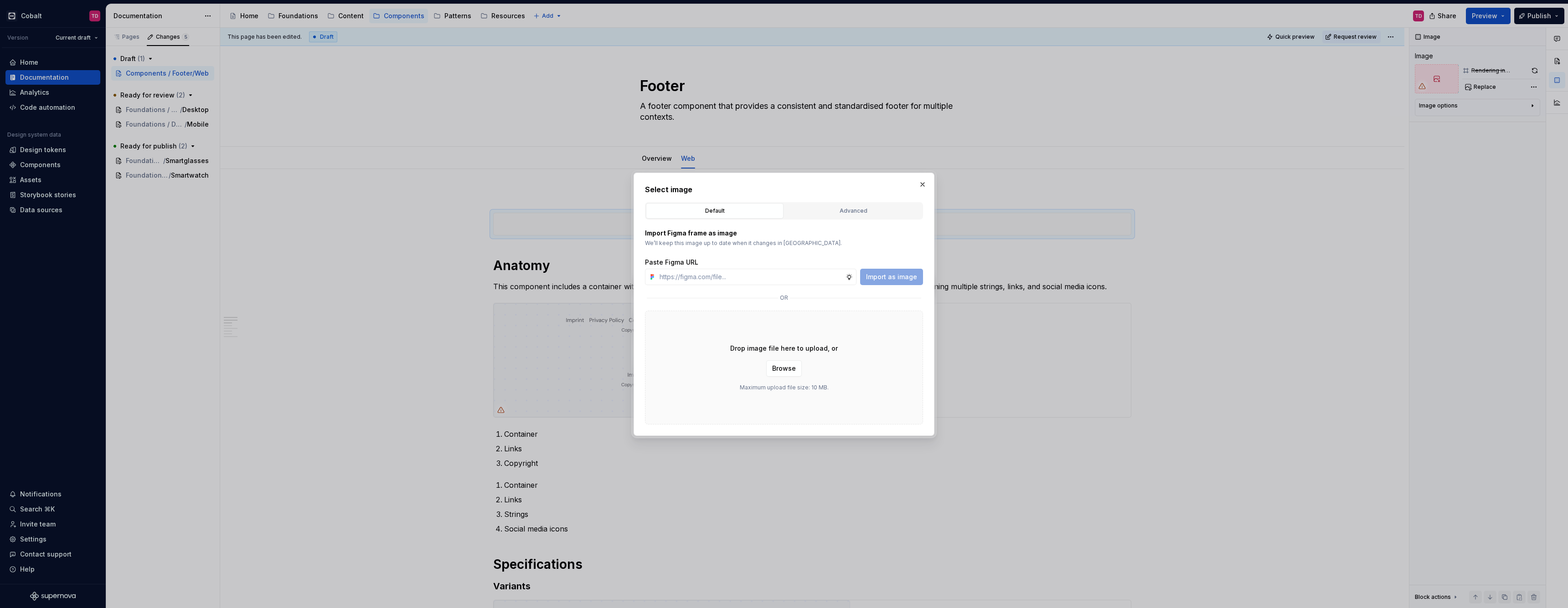
click at [830, 219] on div "Default Advanced" at bounding box center [783, 211] width 278 height 17
click at [834, 210] on div "Advanced" at bounding box center [854, 211] width 131 height 9
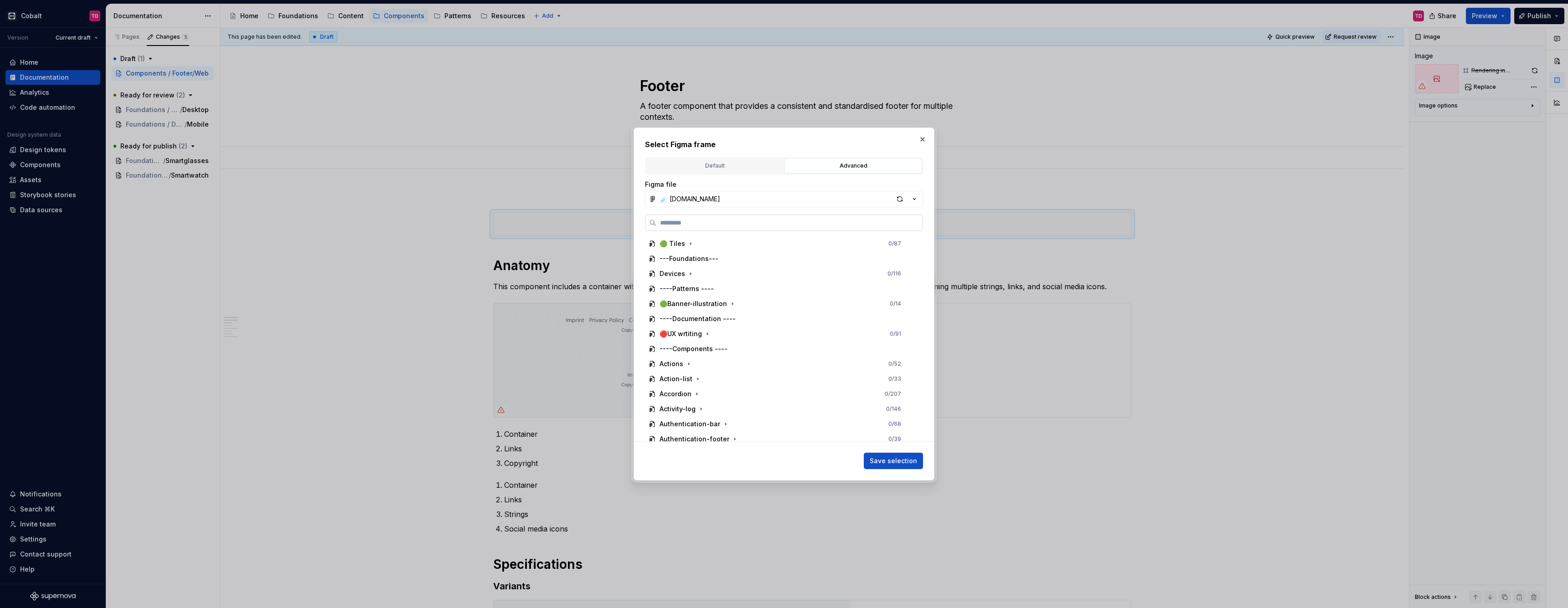
click at [706, 223] on input "search" at bounding box center [790, 223] width 266 height 9
type input "******"
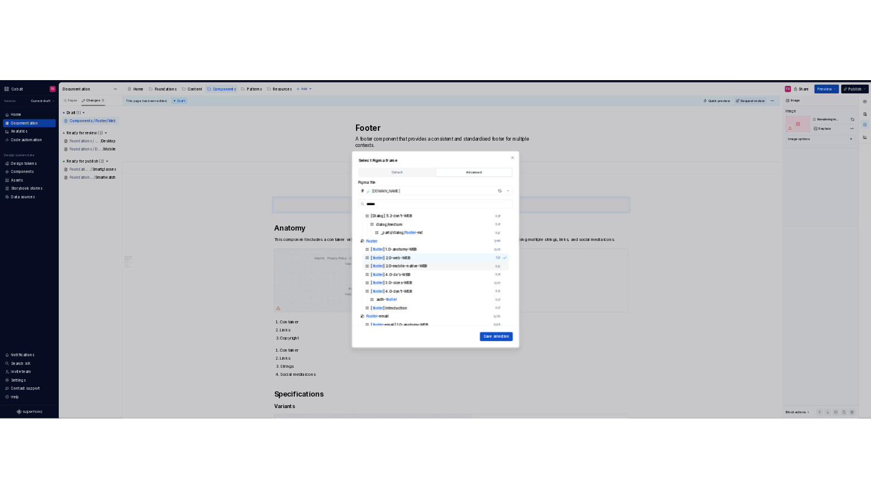
scroll to position [340, 0]
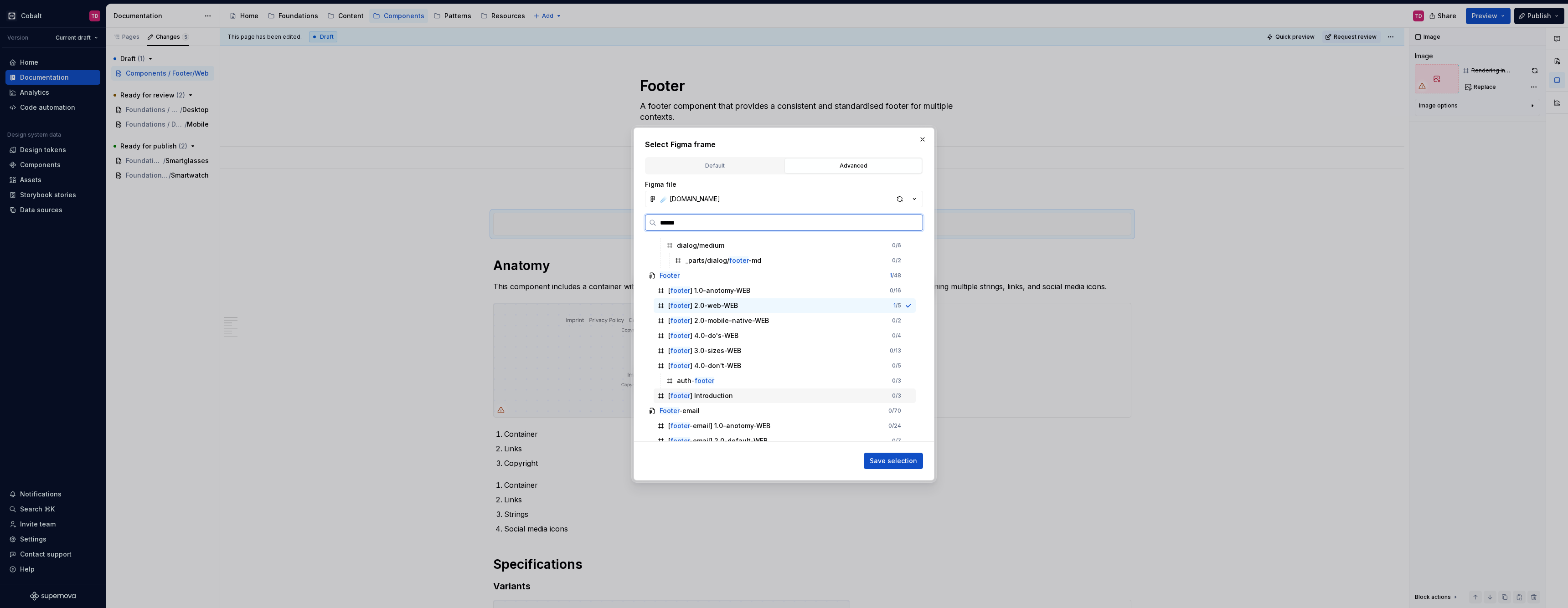
click at [717, 393] on div "[ footer ] Introduction" at bounding box center [701, 396] width 65 height 9
click at [898, 463] on span "Save selection" at bounding box center [893, 461] width 47 height 9
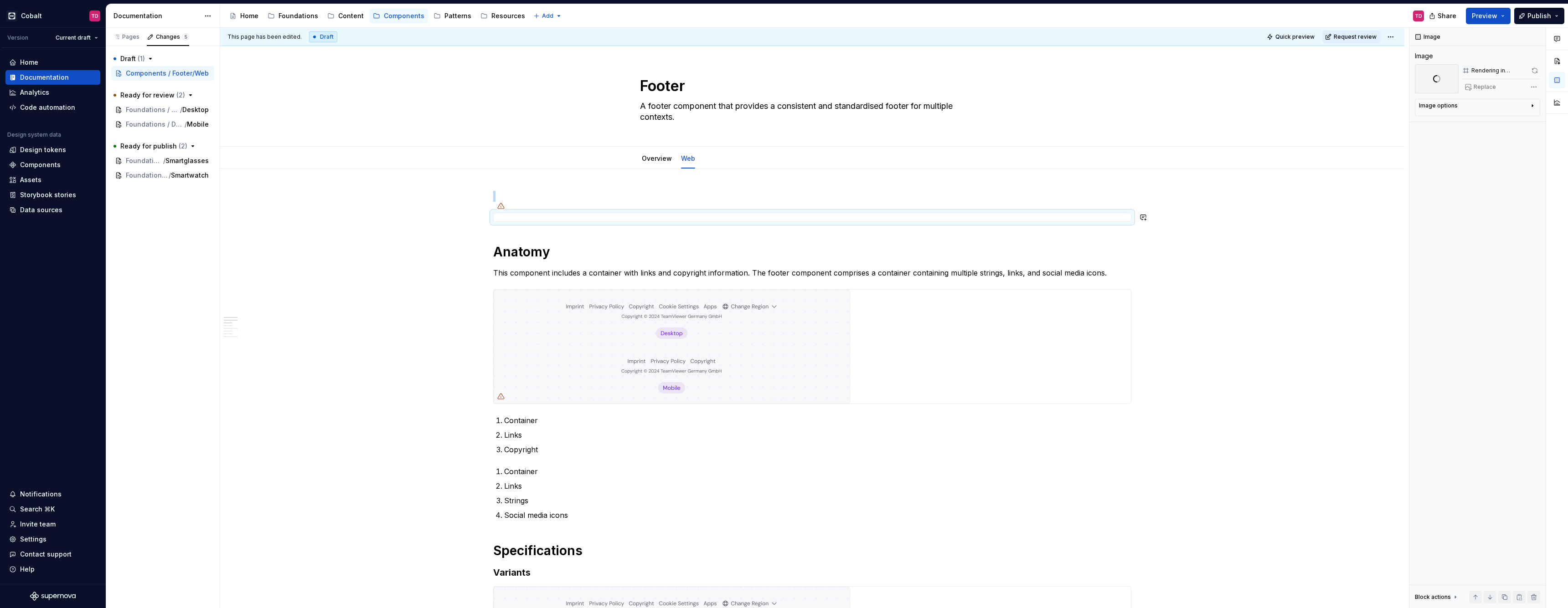
click at [502, 208] on icon at bounding box center [501, 206] width 7 height 7
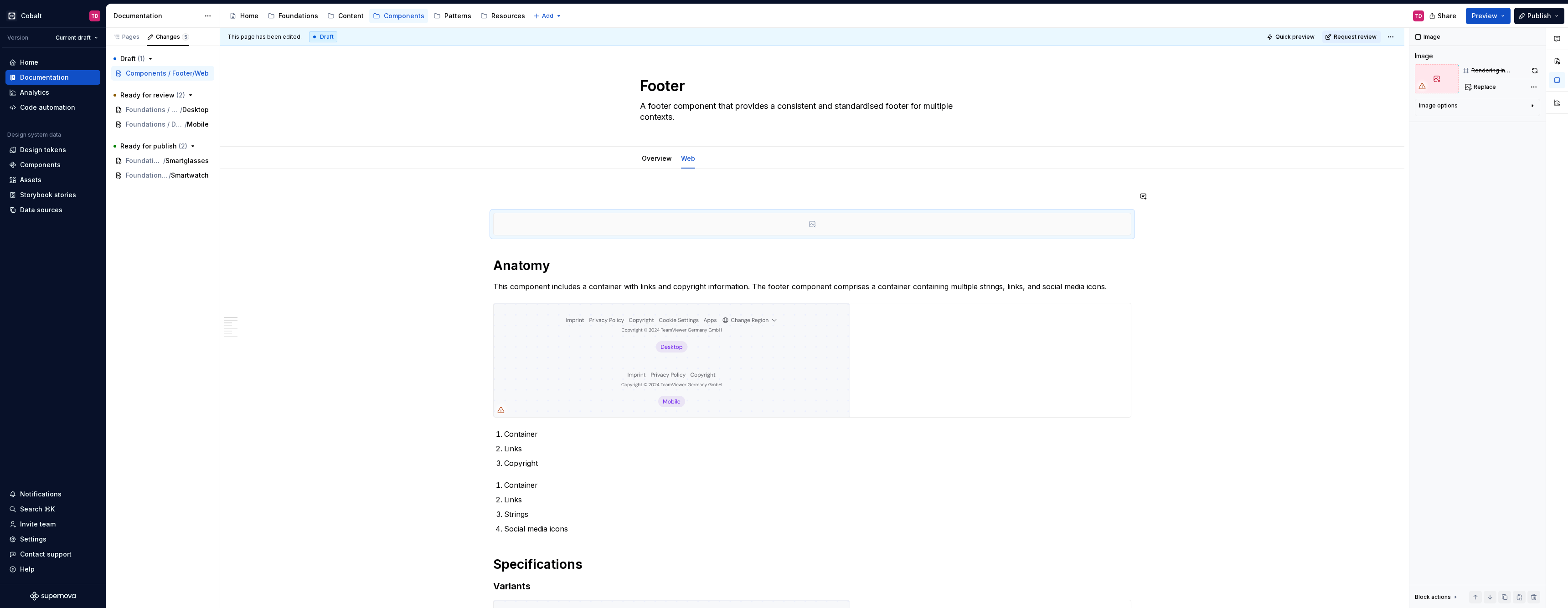
click at [583, 213] on div at bounding box center [812, 224] width 638 height 23
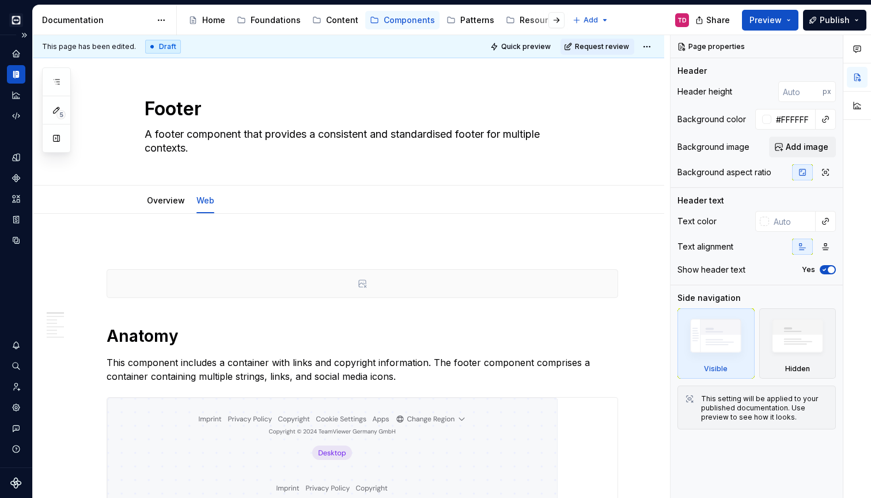
type textarea "*"
